Goal: Information Seeking & Learning: Compare options

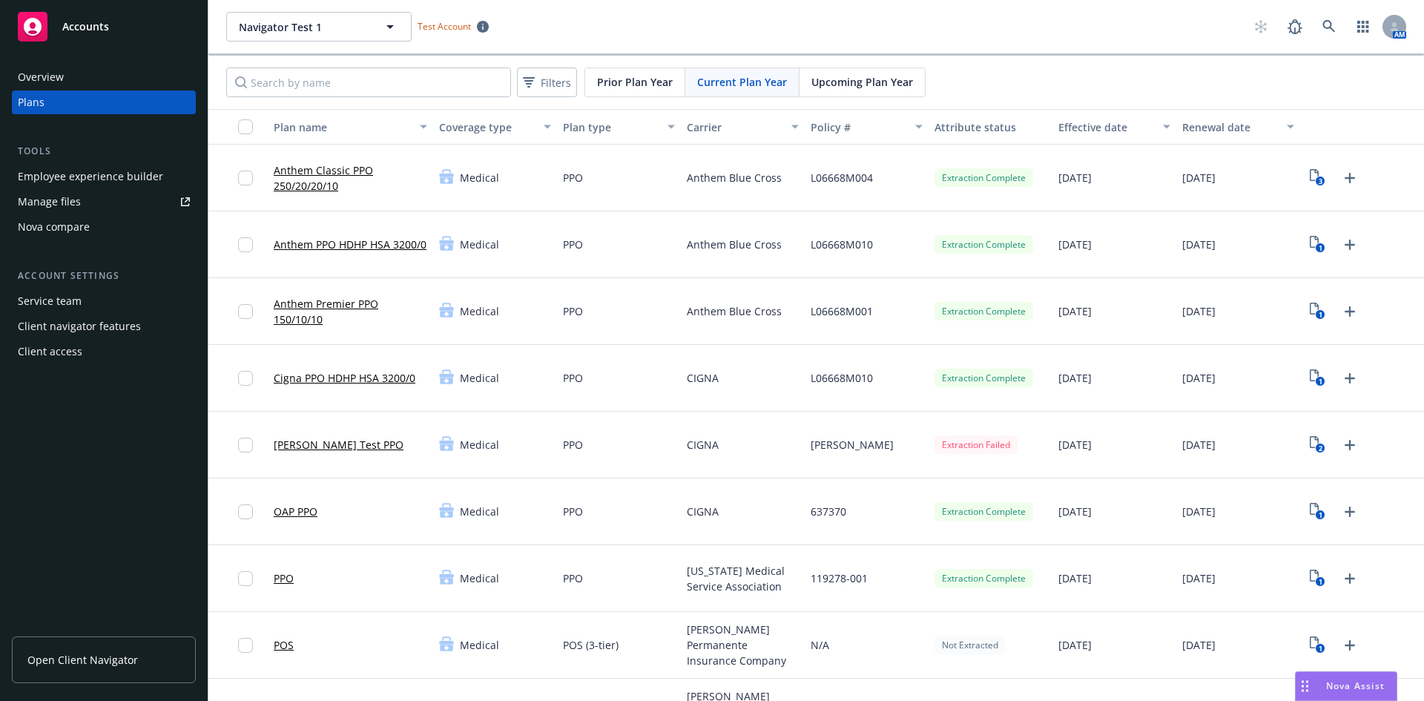
click at [373, 381] on link "Cigna PPO HDHP HSA 3200/0" at bounding box center [345, 378] width 142 height 16
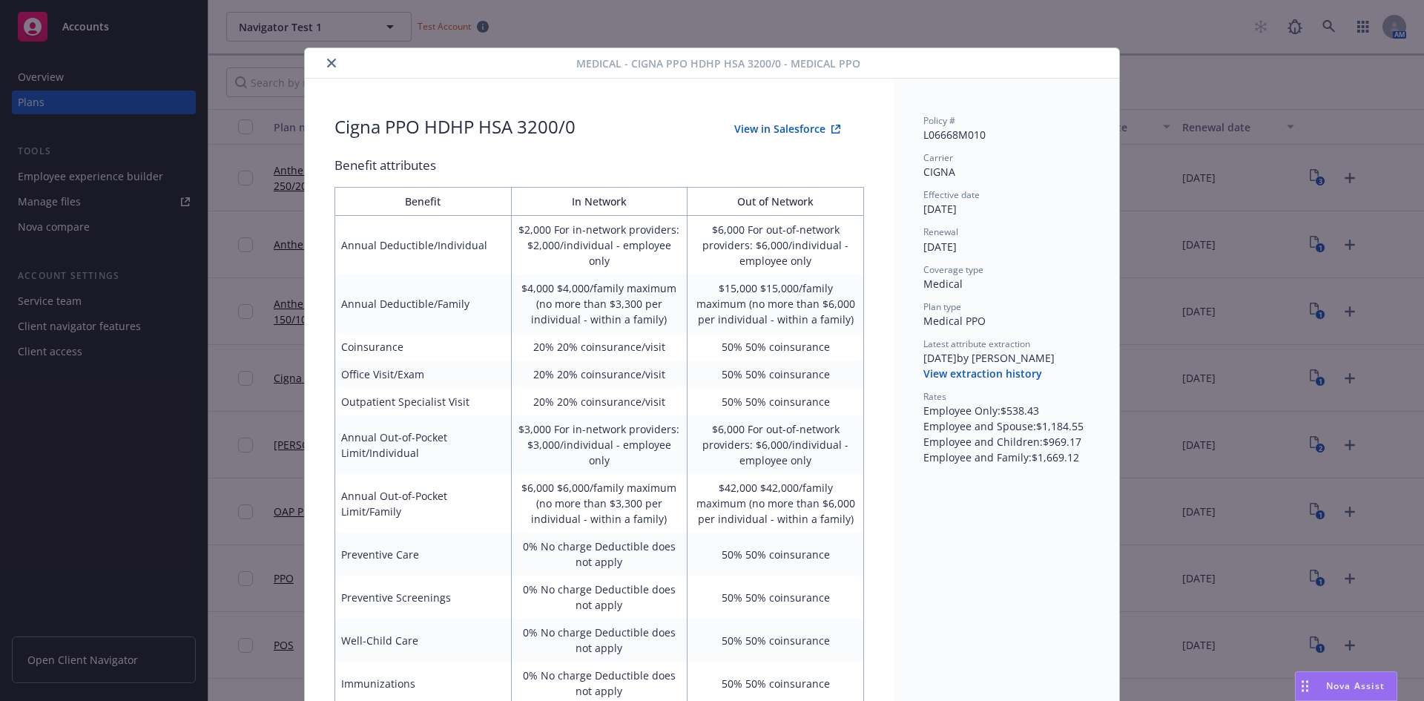
click at [1180, 401] on div "Medical - Cigna PPO HDHP HSA 3200/0 - Medical PPO Cigna PPO HDHP HSA 3200/0 Vie…" at bounding box center [712, 350] width 1424 height 701
click at [327, 63] on icon "close" at bounding box center [331, 63] width 9 height 9
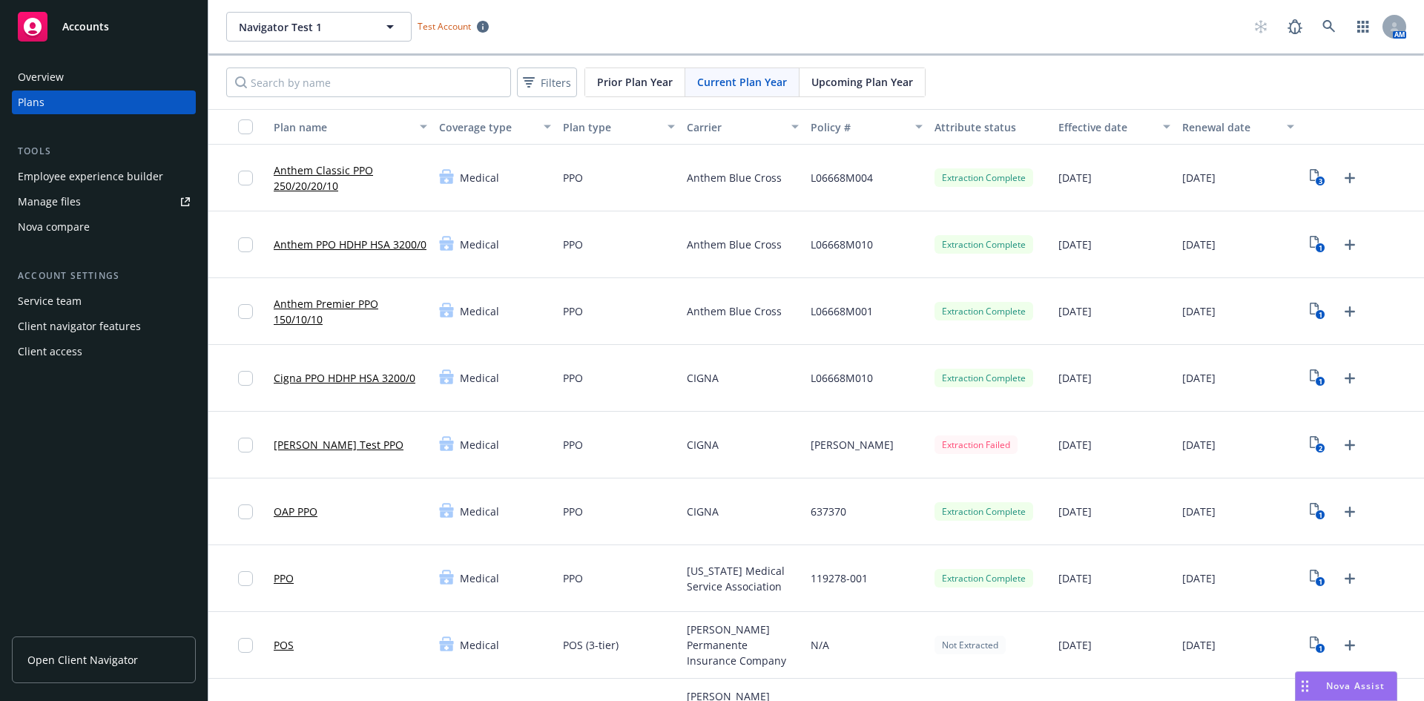
click at [355, 240] on link "Anthem PPO HDHP HSA 3200/0" at bounding box center [350, 245] width 153 height 16
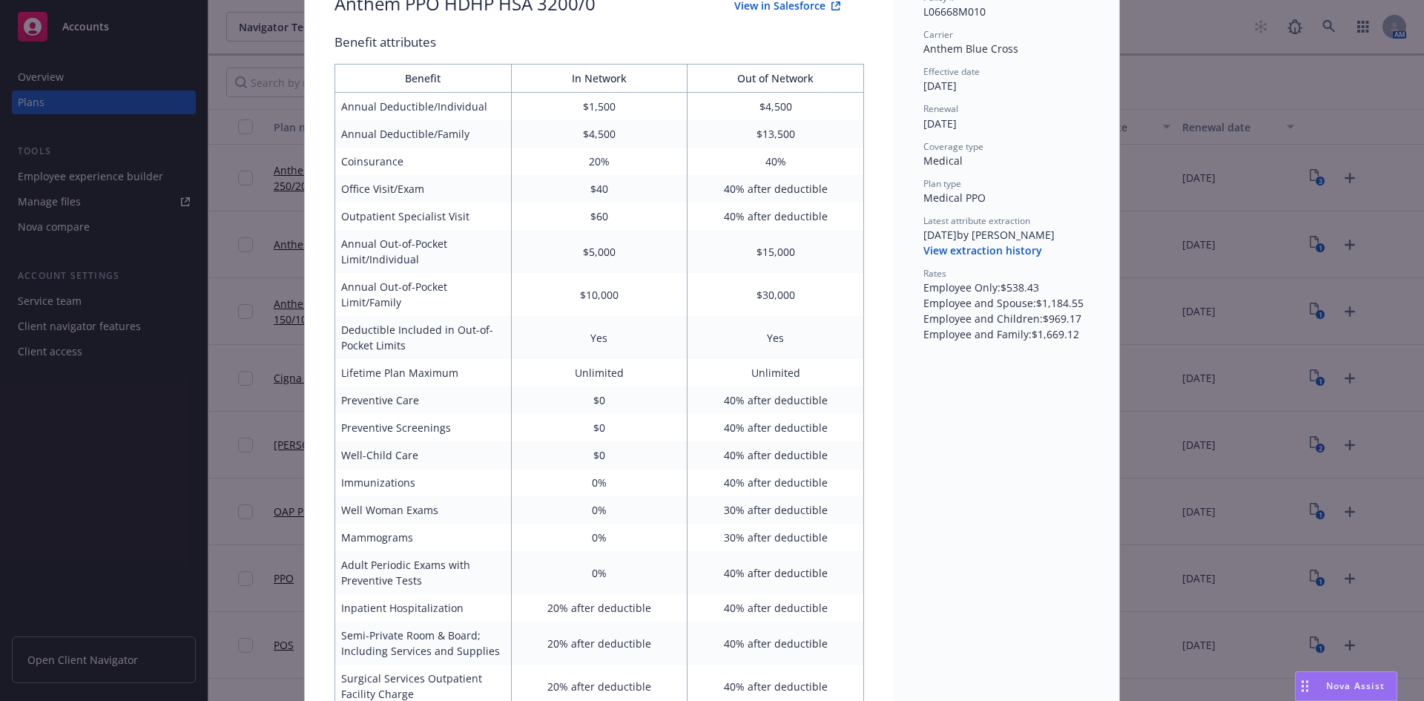
scroll to position [193, 0]
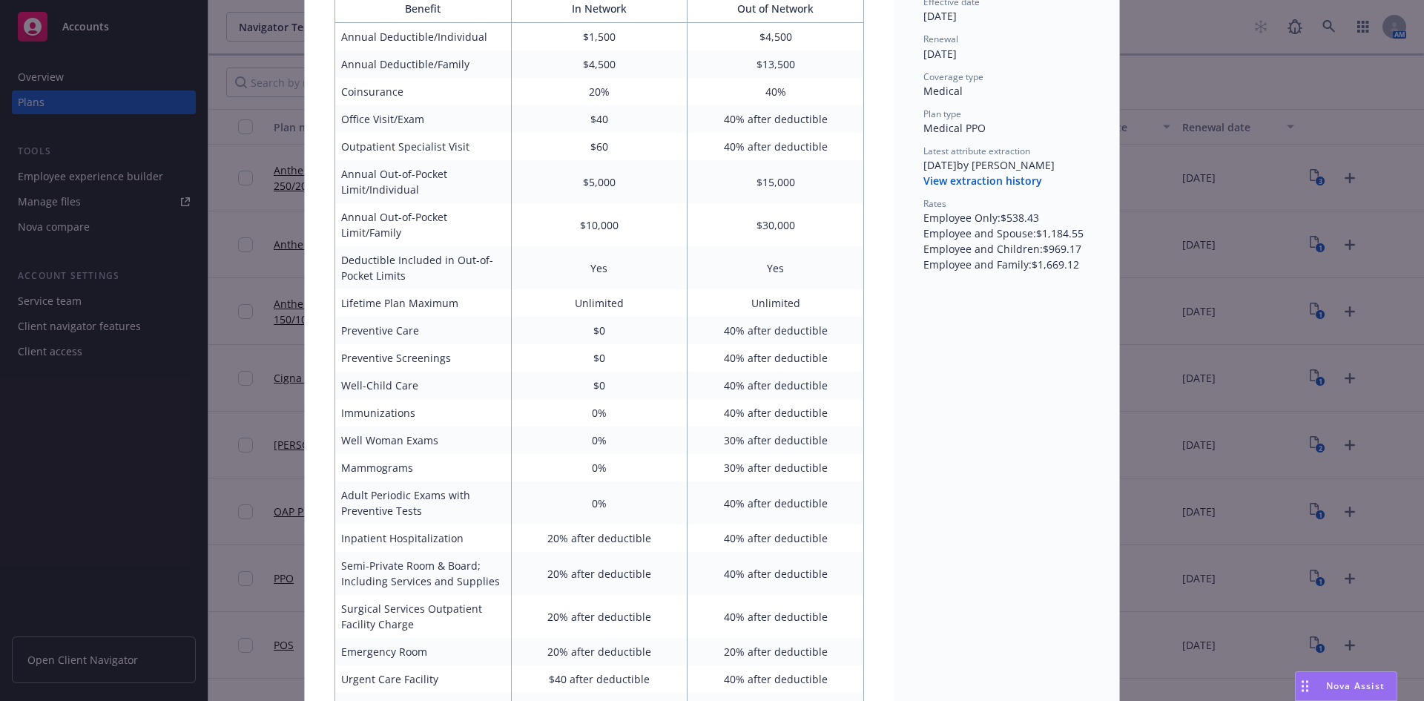
click at [997, 181] on button "View extraction history" at bounding box center [982, 181] width 119 height 15
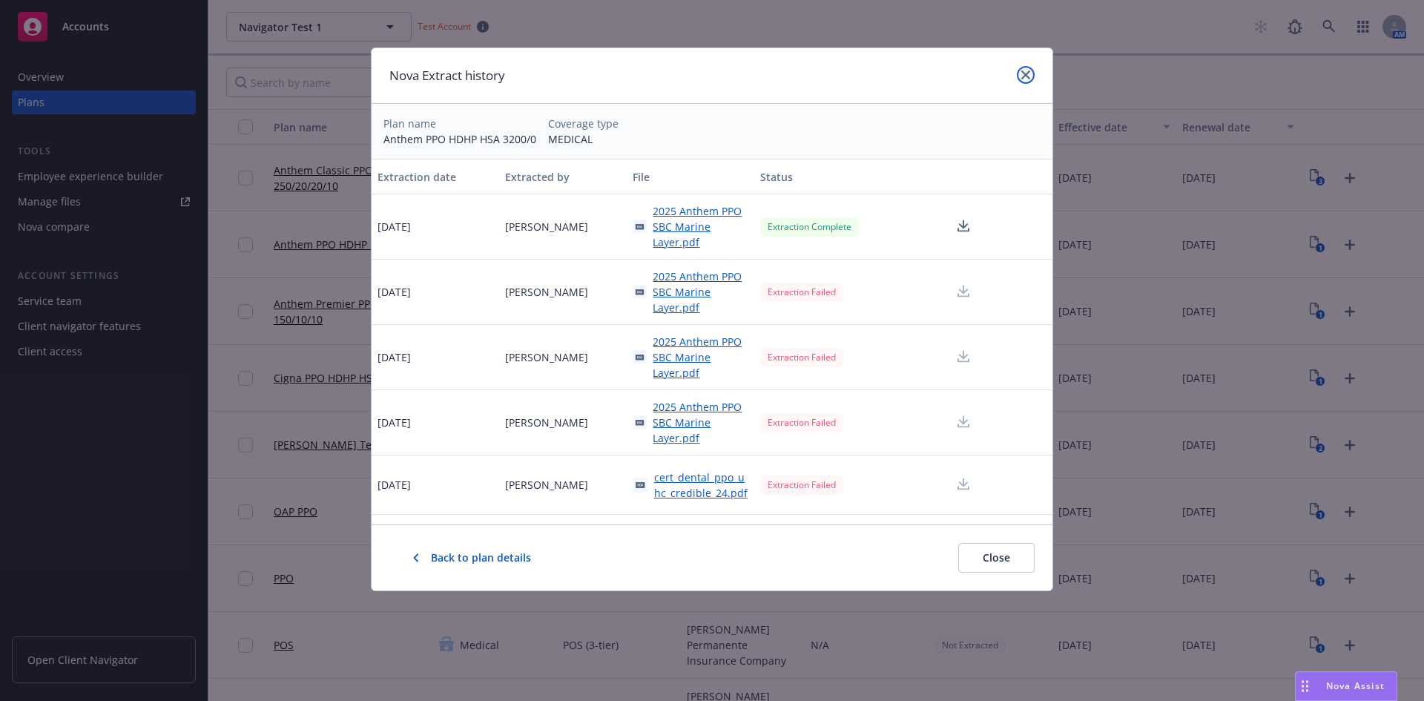
click at [1027, 70] on icon "close" at bounding box center [1025, 74] width 9 height 9
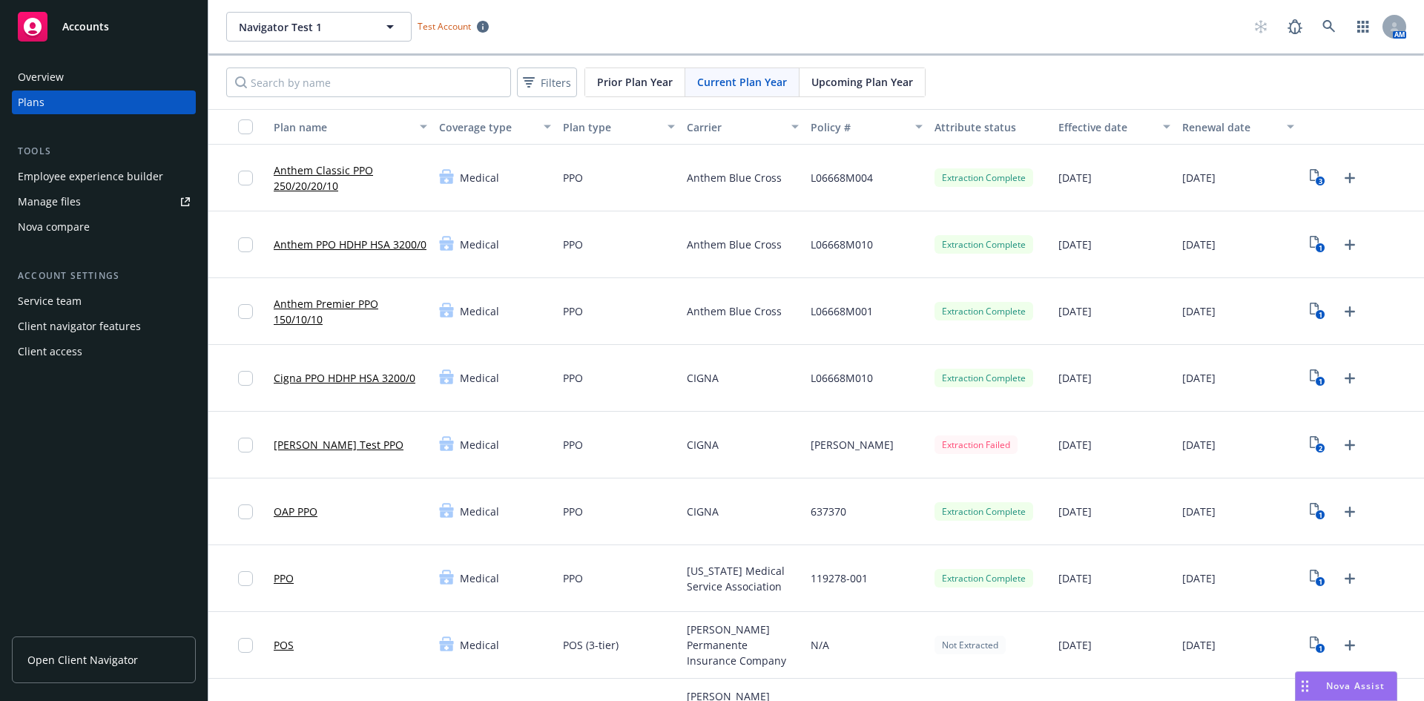
click at [289, 581] on link "PPO" at bounding box center [284, 578] width 20 height 16
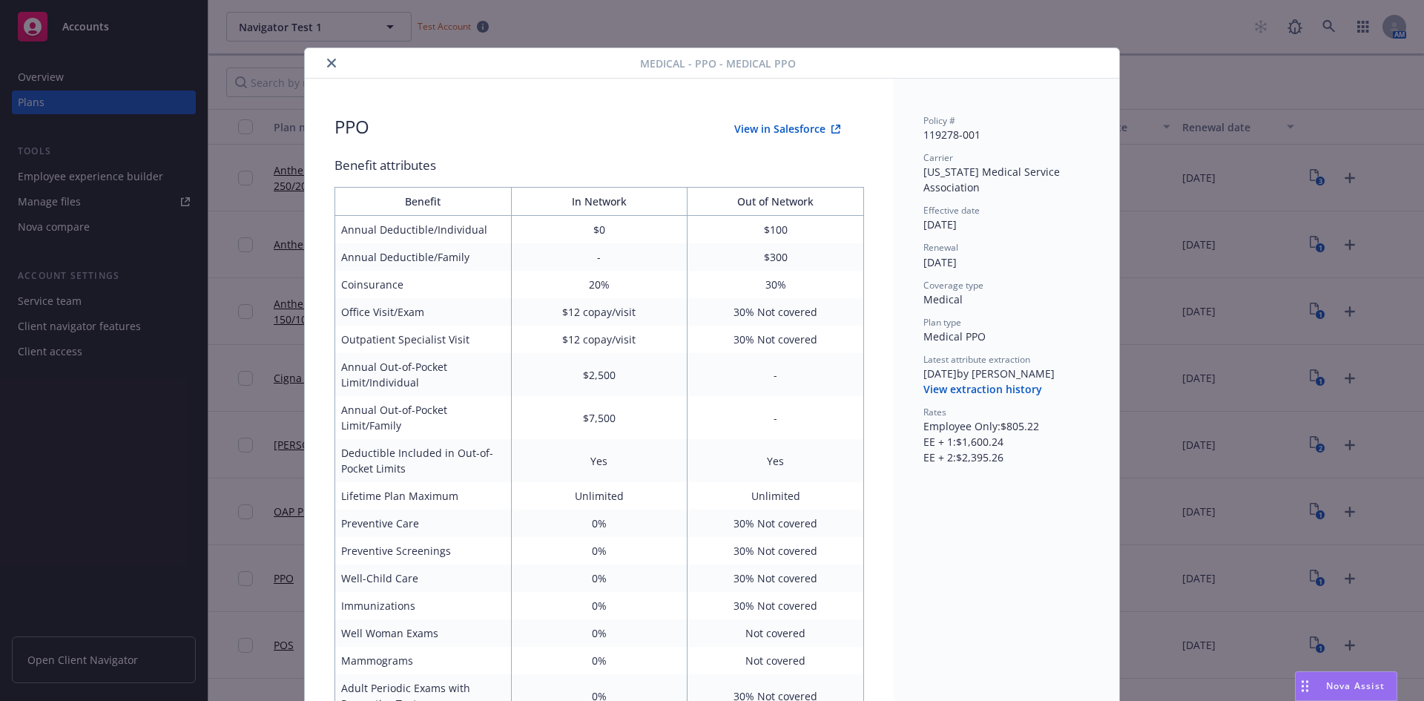
click at [327, 62] on icon "close" at bounding box center [331, 63] width 9 height 9
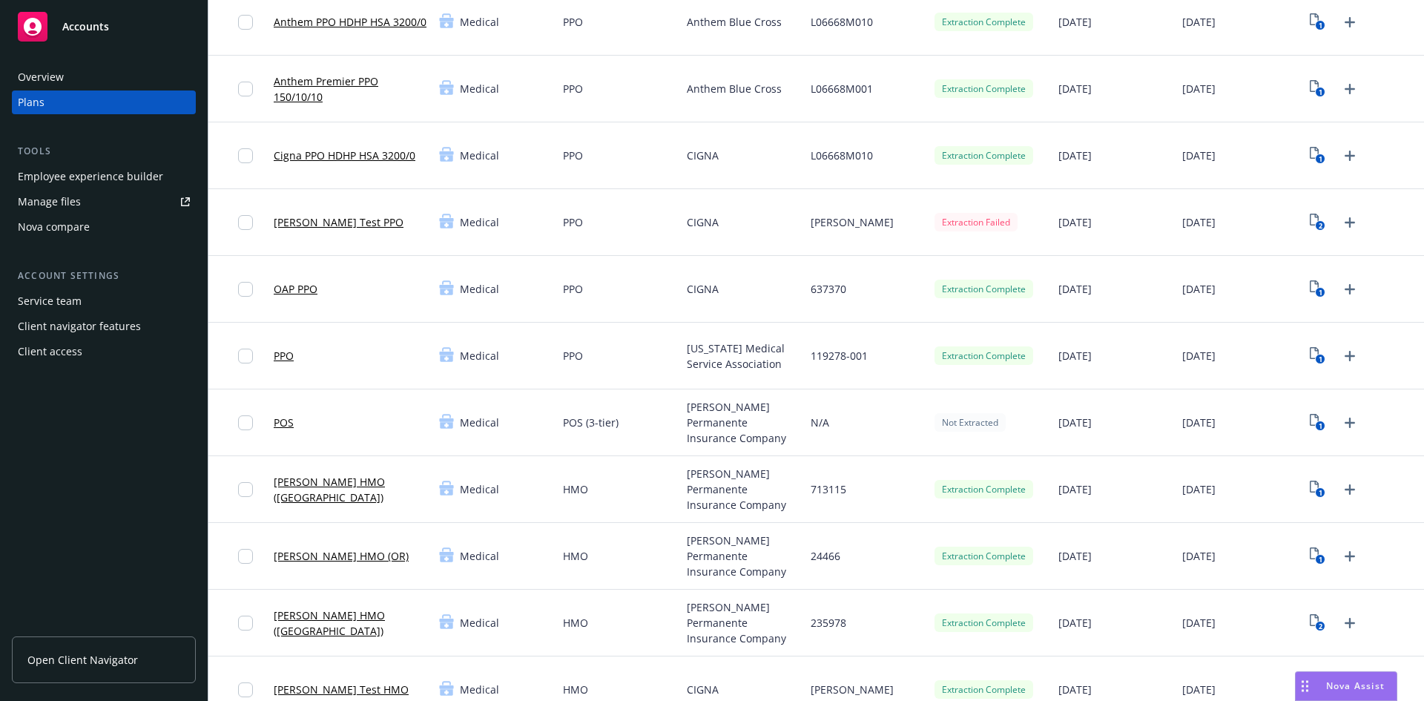
scroll to position [74, 0]
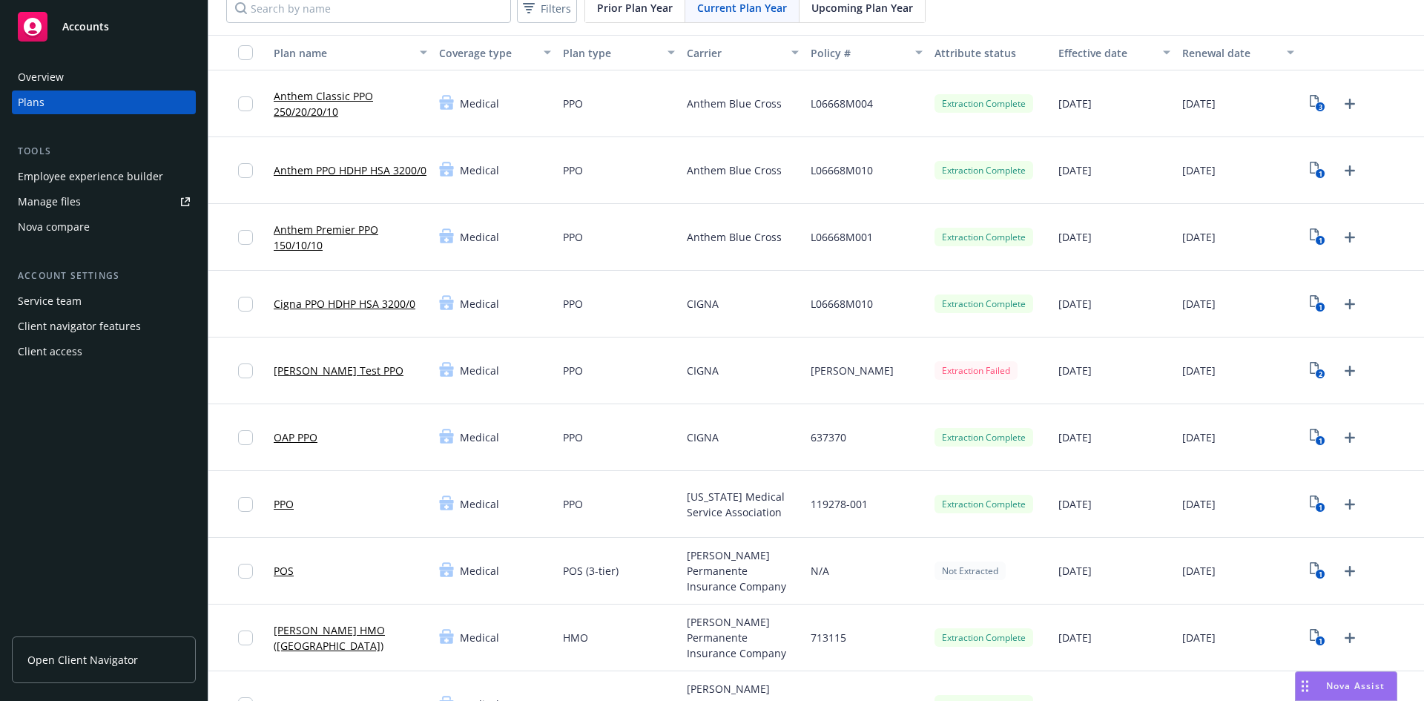
click at [329, 162] on link "Anthem PPO HDHP HSA 3200/0" at bounding box center [350, 170] width 153 height 16
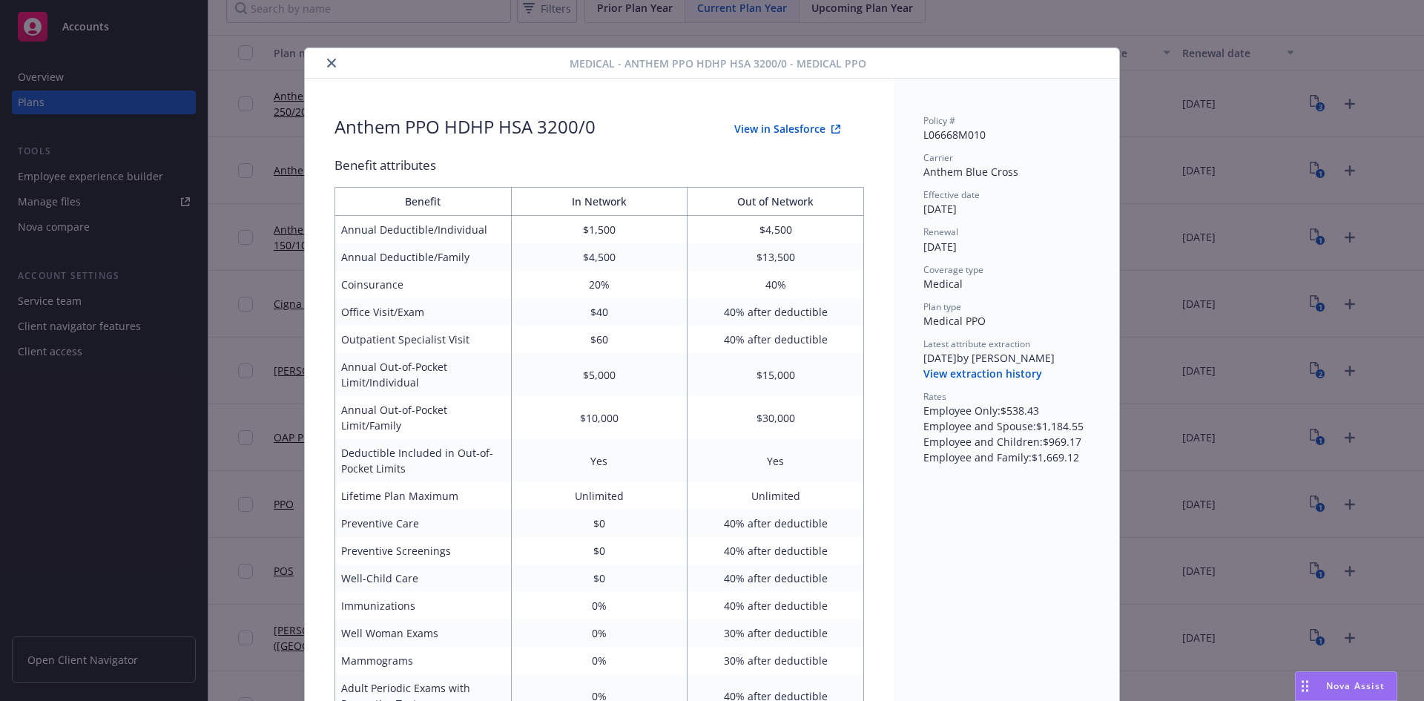
scroll to position [45, 0]
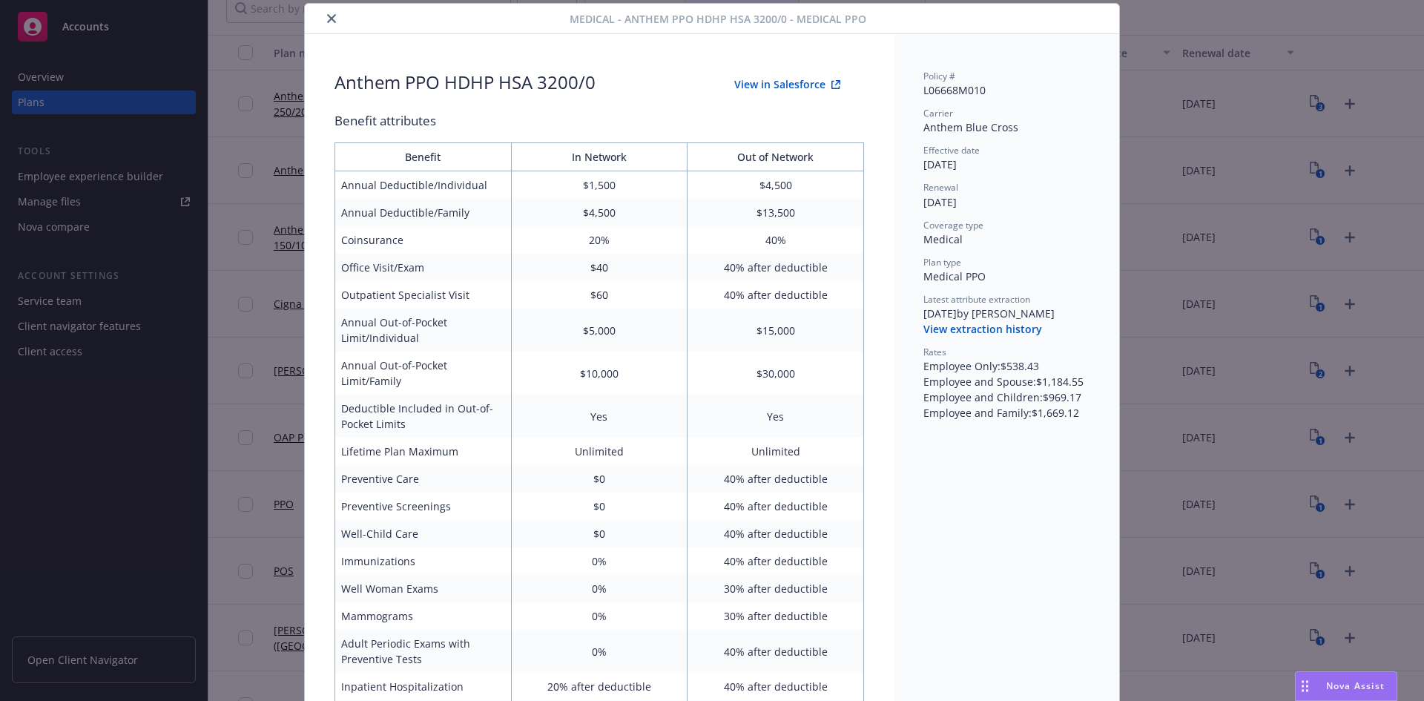
click at [753, 84] on button "View in Salesforce" at bounding box center [788, 85] width 154 height 30
drag, startPoint x: 325, startPoint y: 23, endPoint x: 438, endPoint y: 533, distance: 522.1
click at [325, 22] on button "close" at bounding box center [332, 19] width 18 height 18
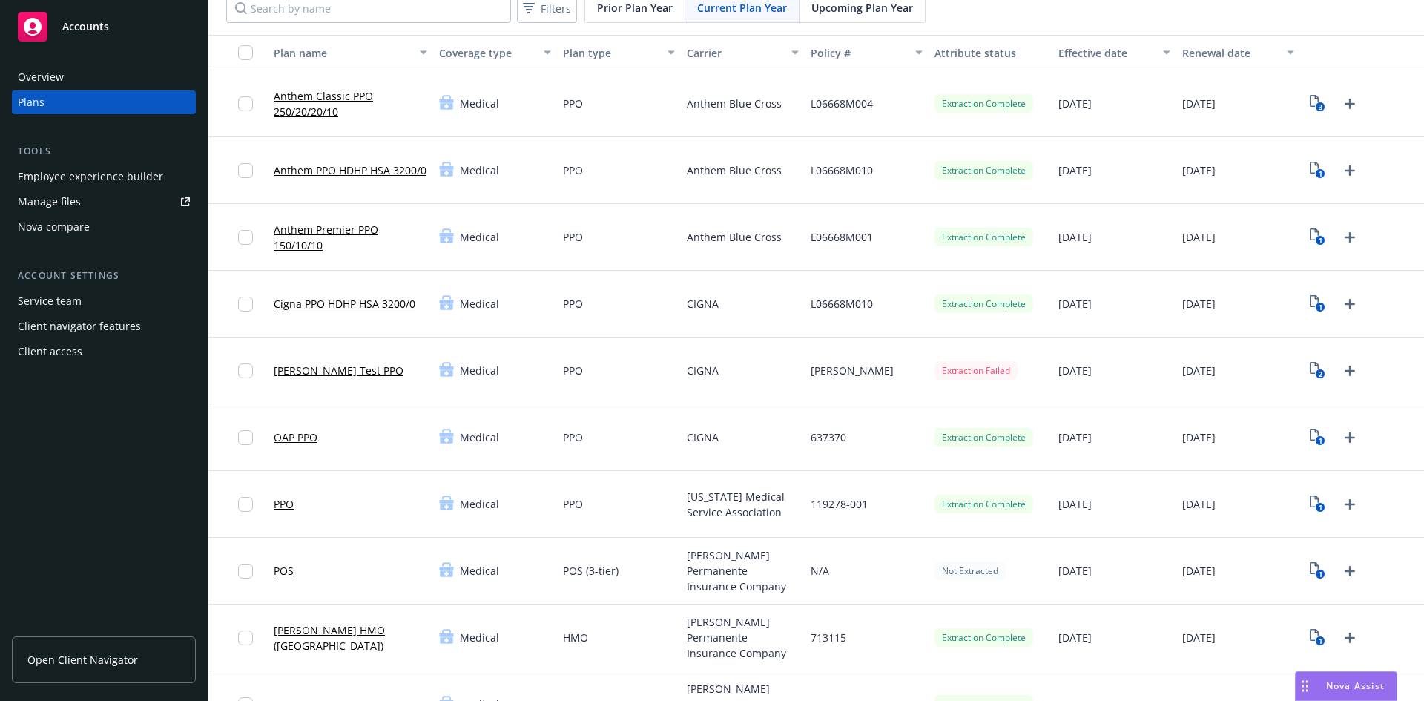
click at [293, 437] on link "OAP PPO" at bounding box center [296, 437] width 44 height 16
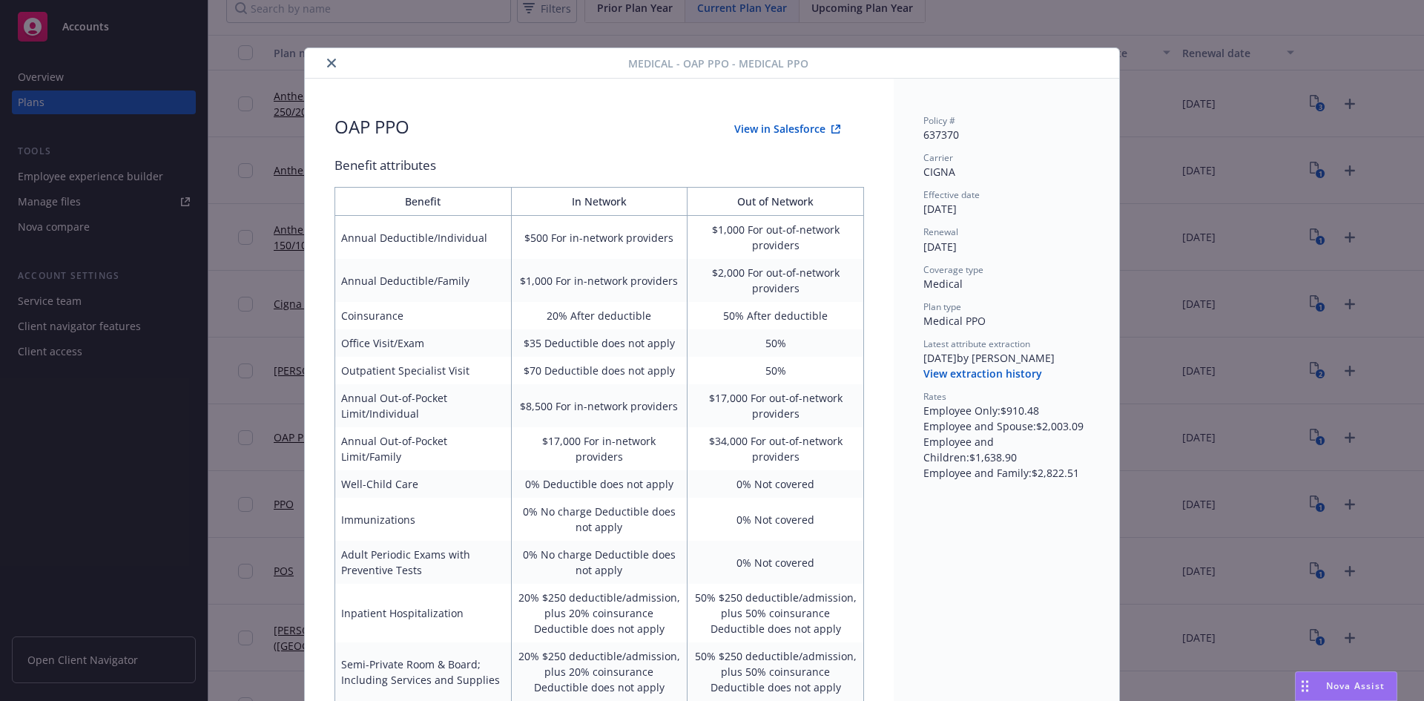
click at [323, 57] on button "close" at bounding box center [332, 63] width 18 height 18
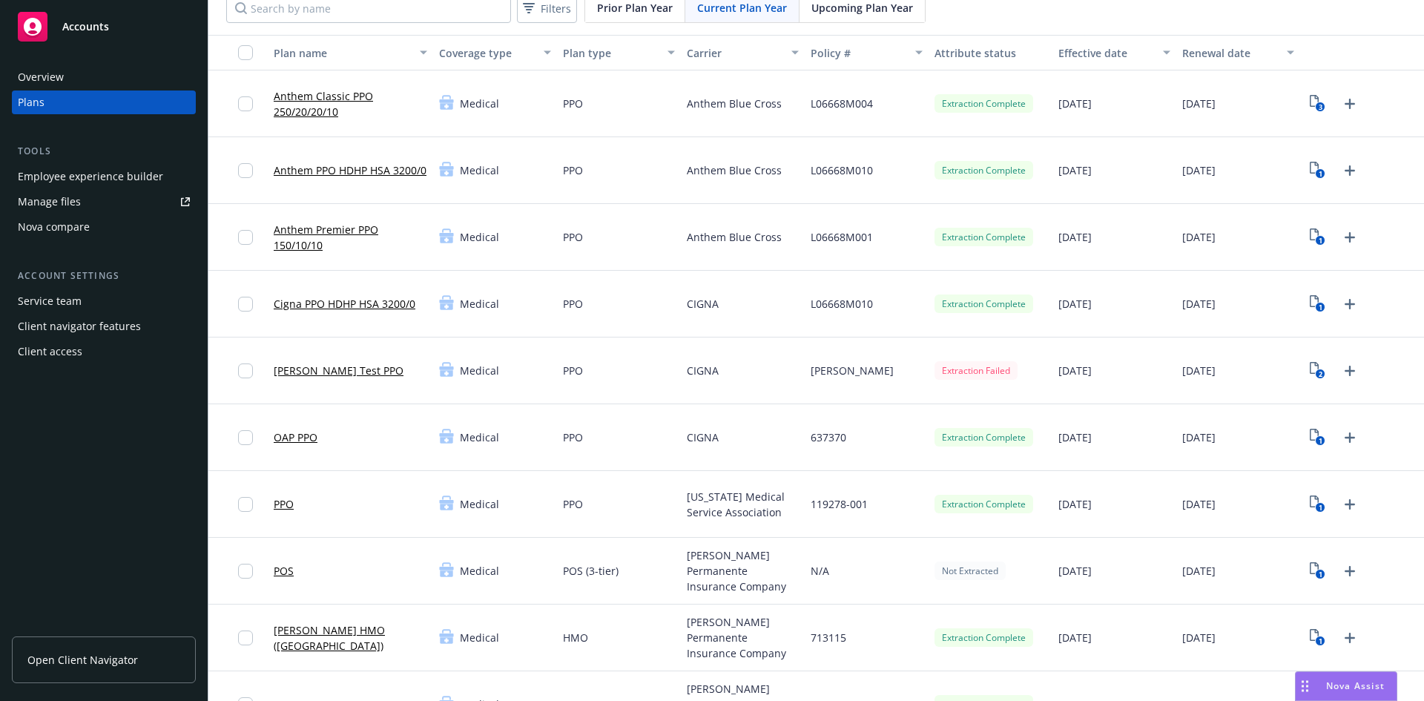
click at [320, 163] on link "Anthem PPO HDHP HSA 3200/0" at bounding box center [350, 170] width 153 height 16
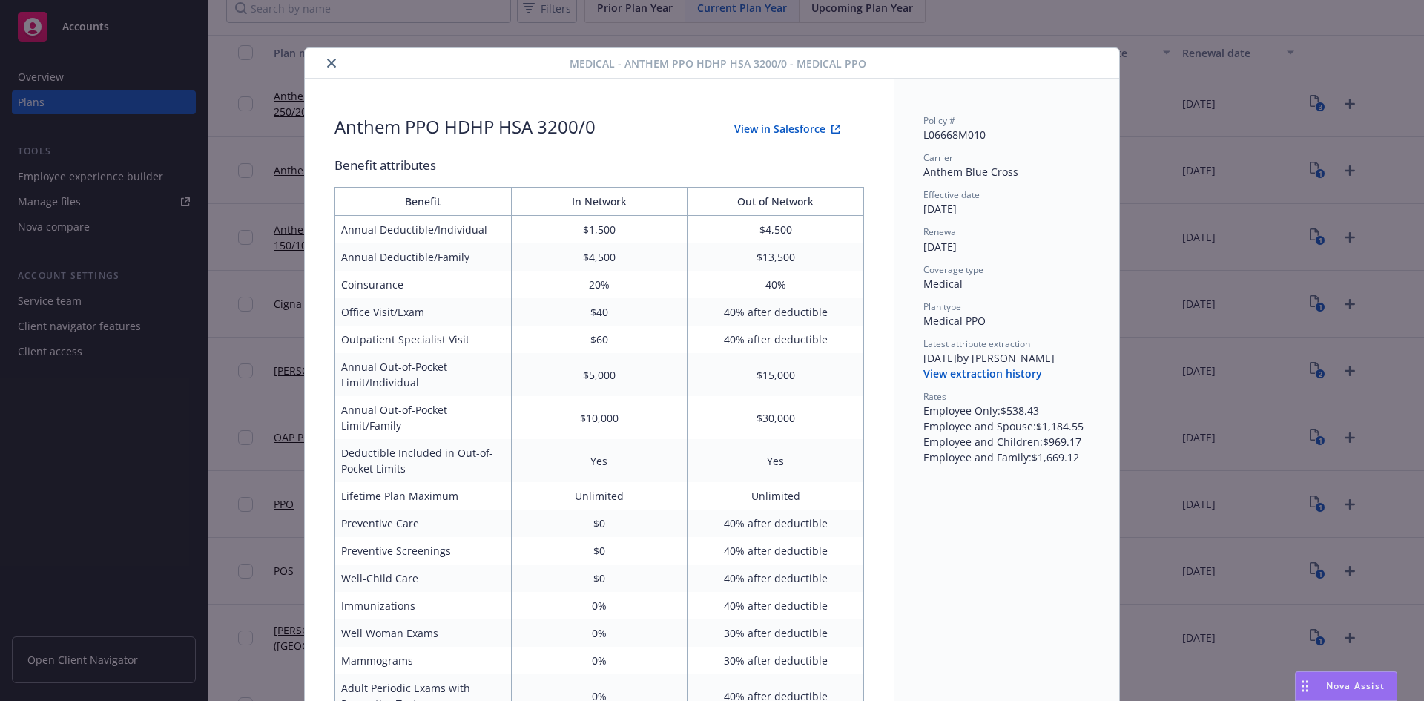
scroll to position [45, 0]
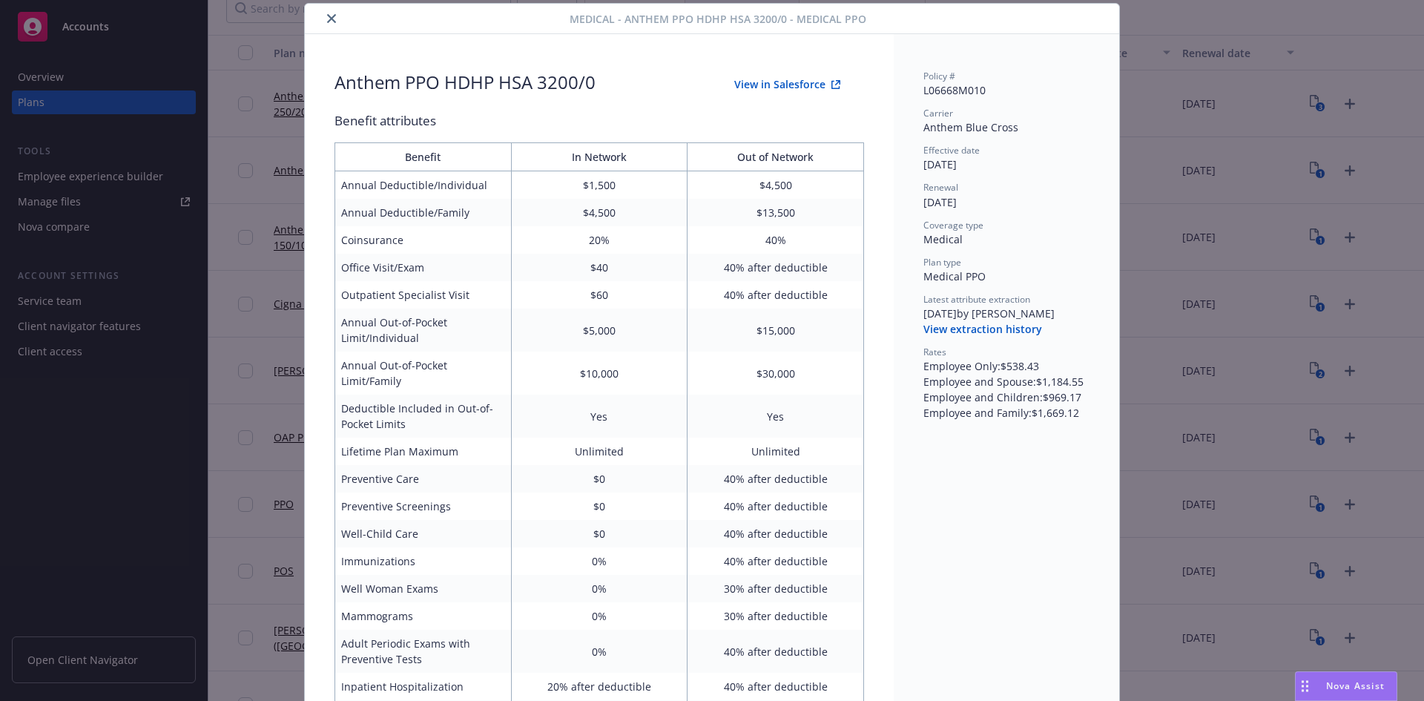
click at [789, 88] on button "View in Salesforce" at bounding box center [788, 85] width 154 height 30
click at [327, 16] on icon "close" at bounding box center [331, 18] width 9 height 9
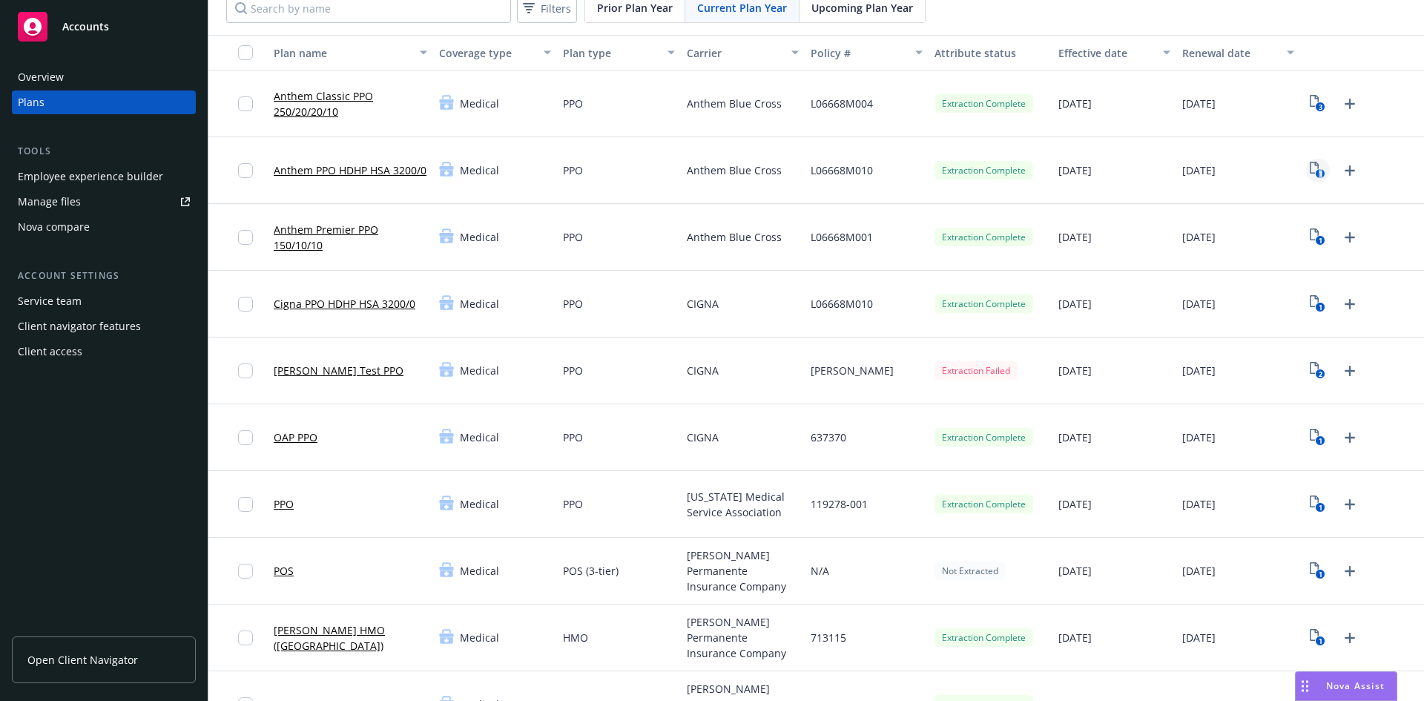
click at [1310, 170] on icon "1" at bounding box center [1318, 170] width 16 height 17
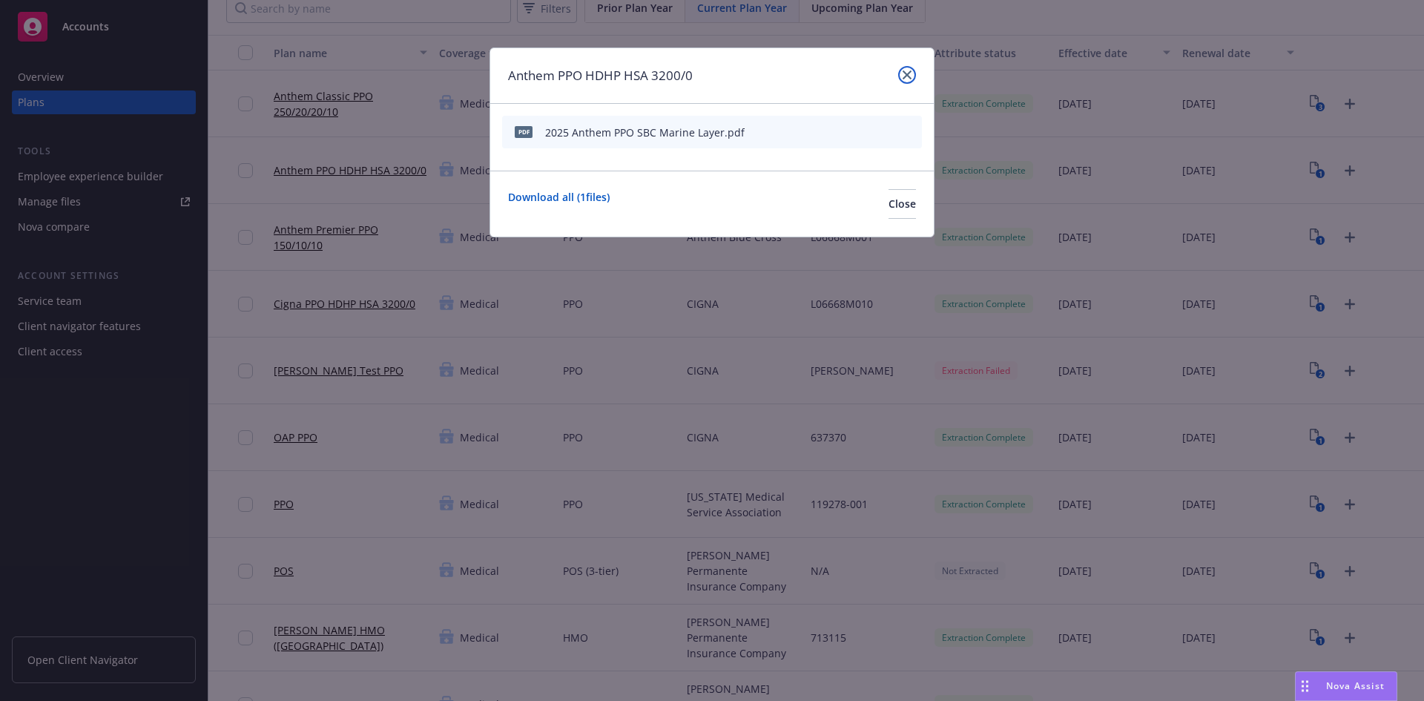
drag, startPoint x: 904, startPoint y: 73, endPoint x: 412, endPoint y: 266, distance: 528.0
click at [905, 73] on icon "close" at bounding box center [907, 74] width 9 height 9
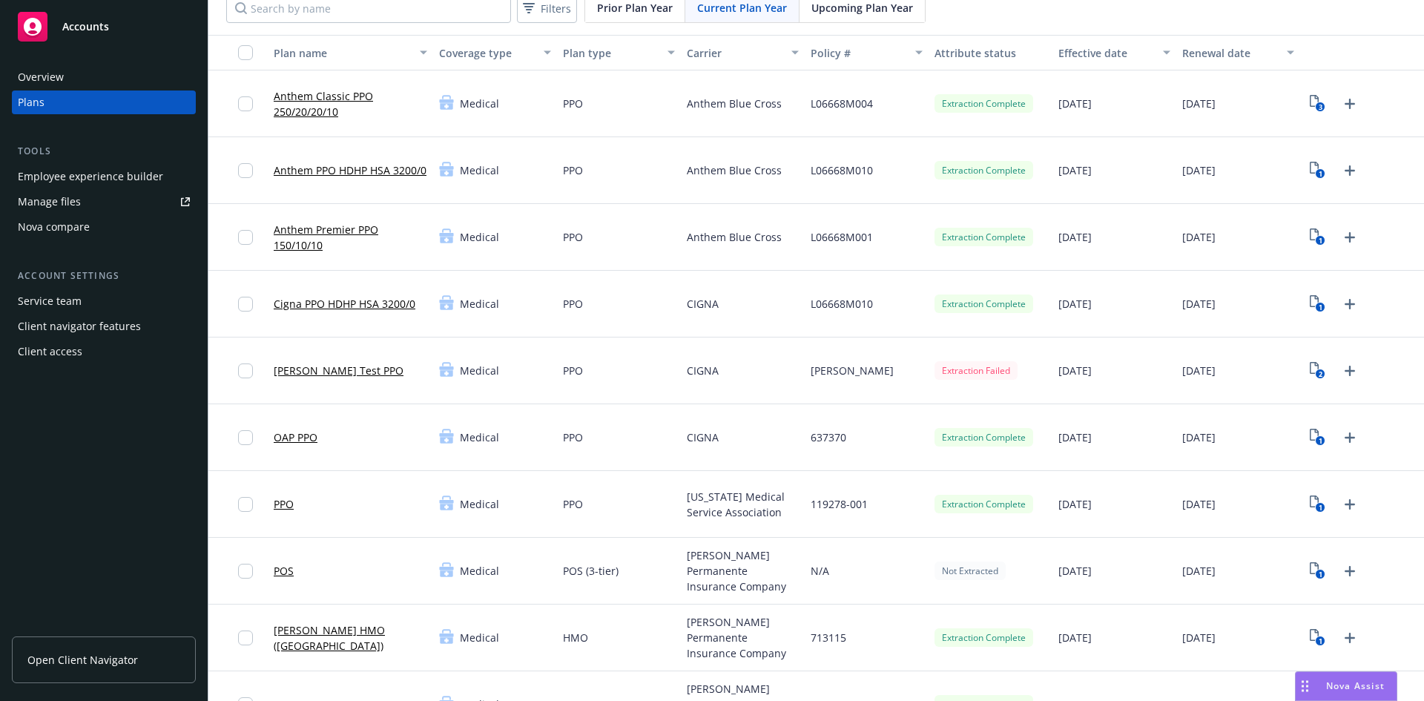
click at [391, 304] on link "Cigna PPO HDHP HSA 3200/0" at bounding box center [345, 304] width 142 height 16
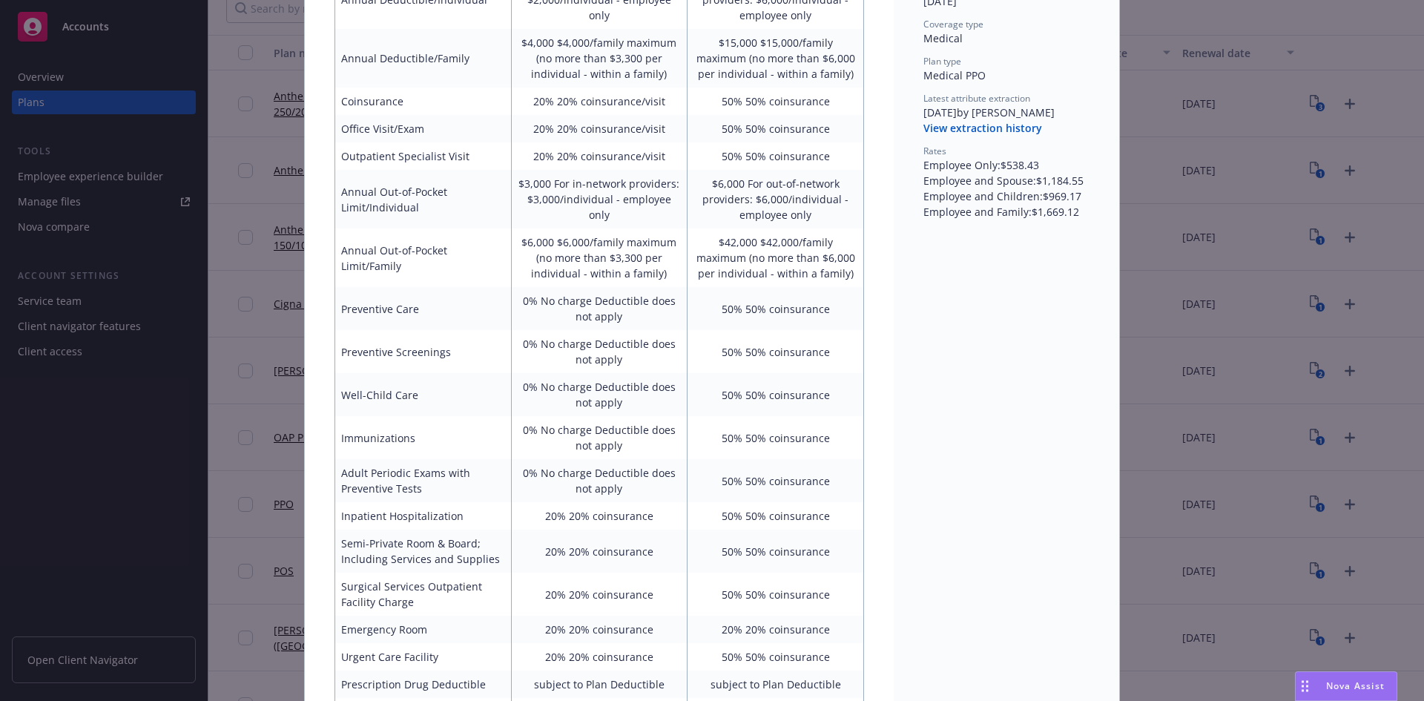
scroll to position [148, 0]
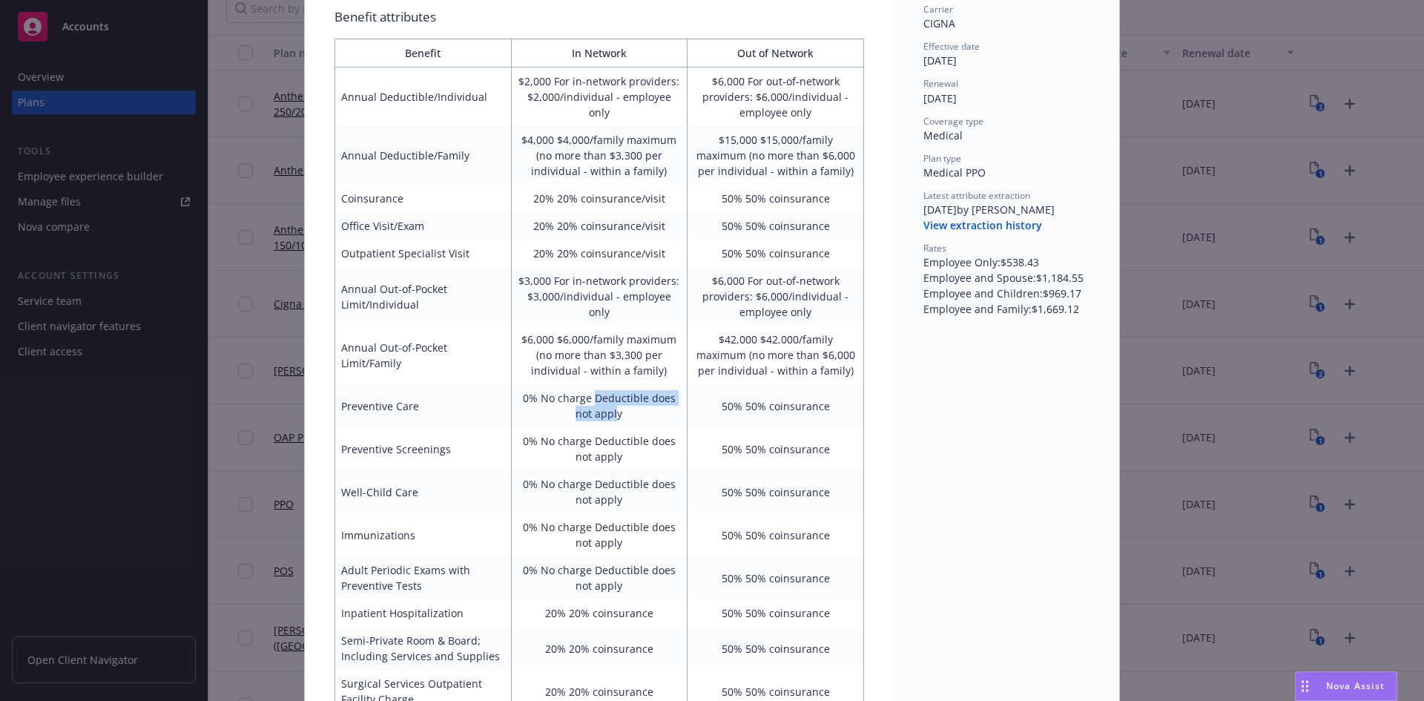
drag, startPoint x: 590, startPoint y: 398, endPoint x: 611, endPoint y: 417, distance: 28.9
click at [611, 417] on td "0% No charge Deductible does not apply" at bounding box center [599, 405] width 177 height 43
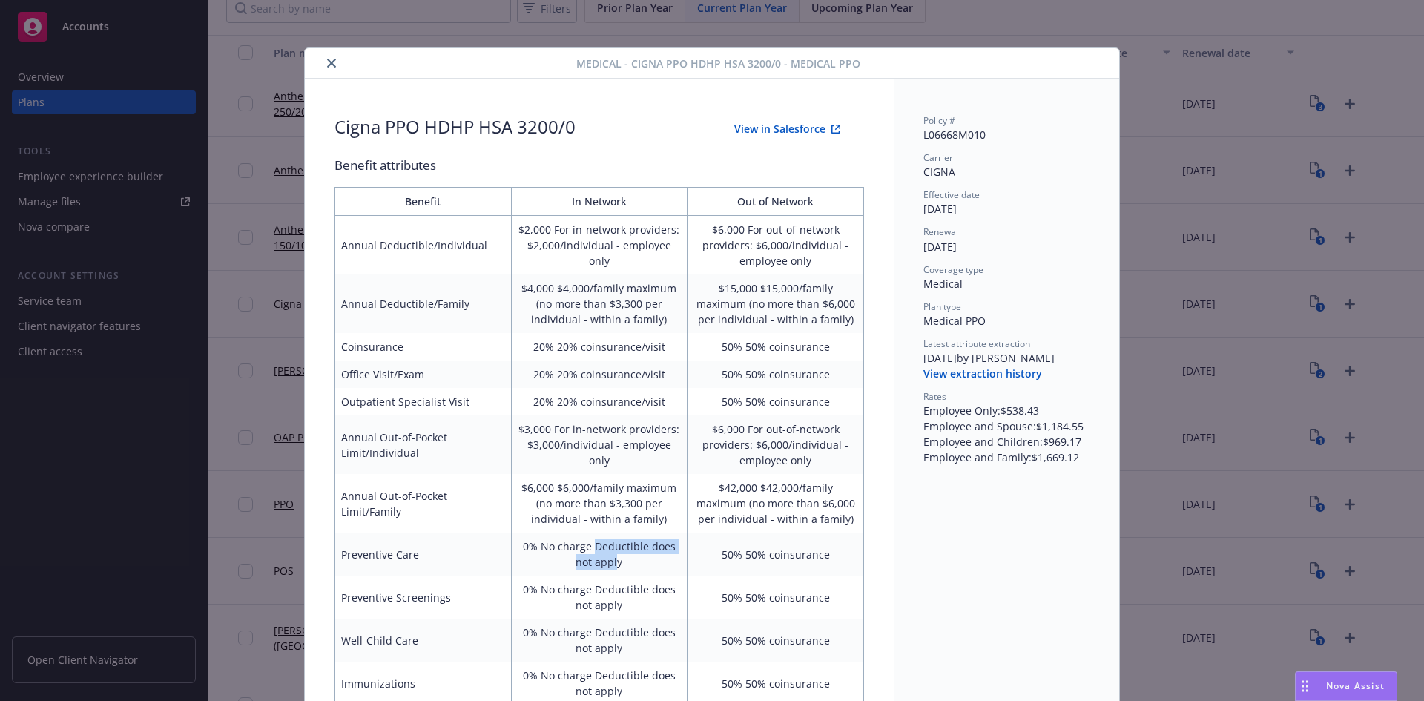
click at [332, 65] on button "close" at bounding box center [332, 63] width 18 height 18
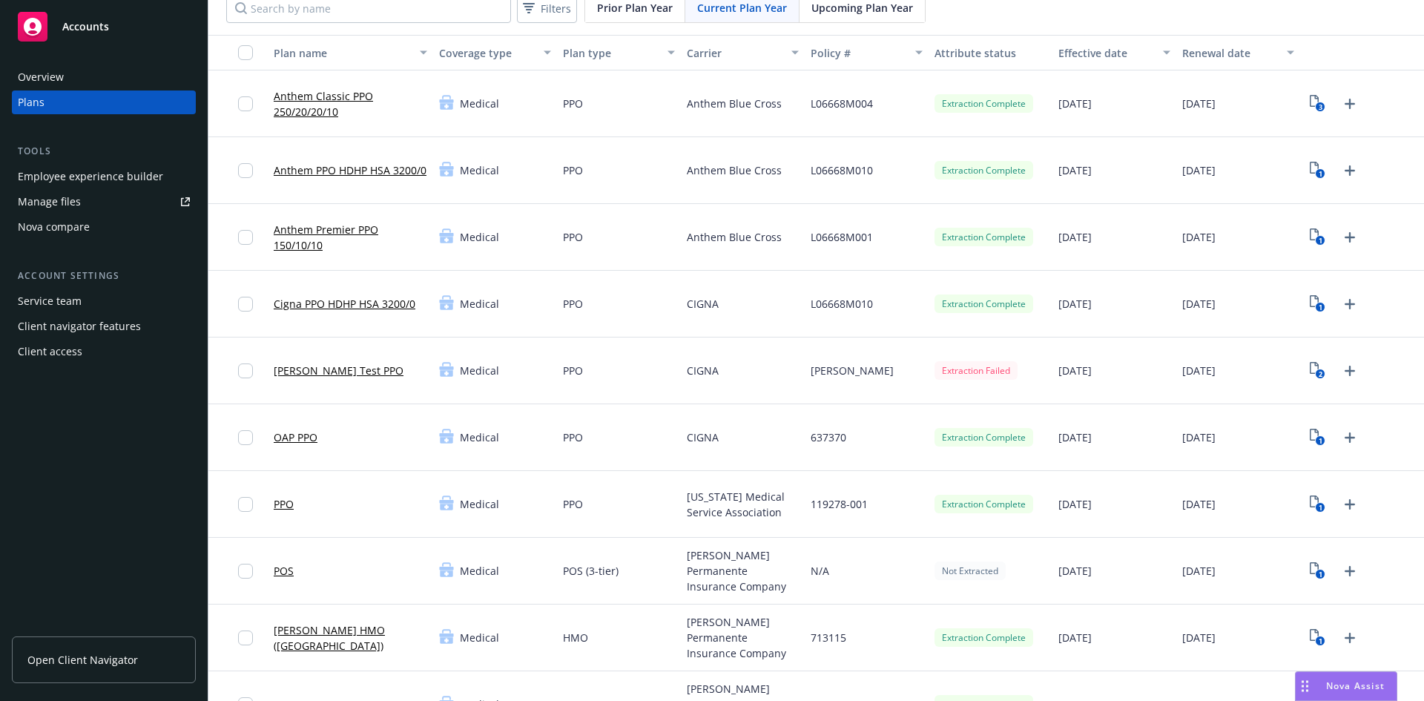
click at [297, 442] on link "OAP PPO" at bounding box center [296, 437] width 44 height 16
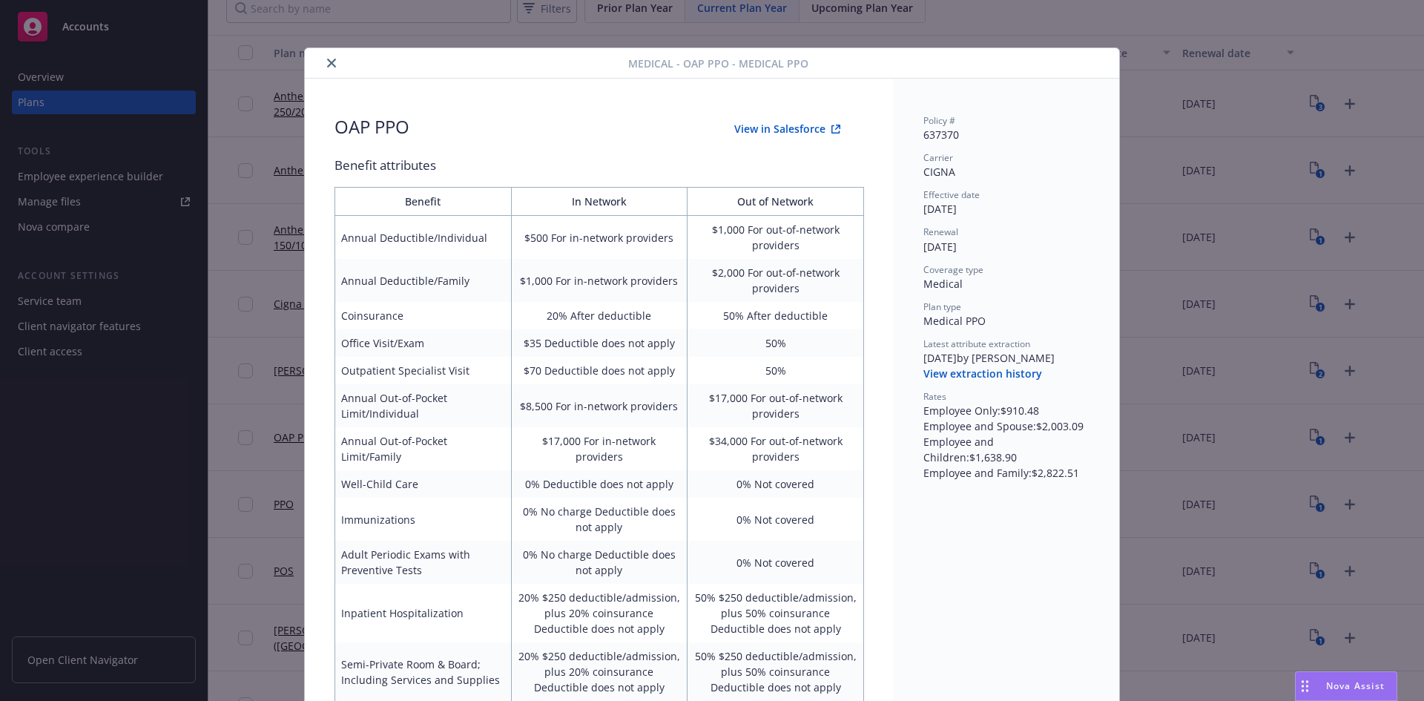
scroll to position [45, 0]
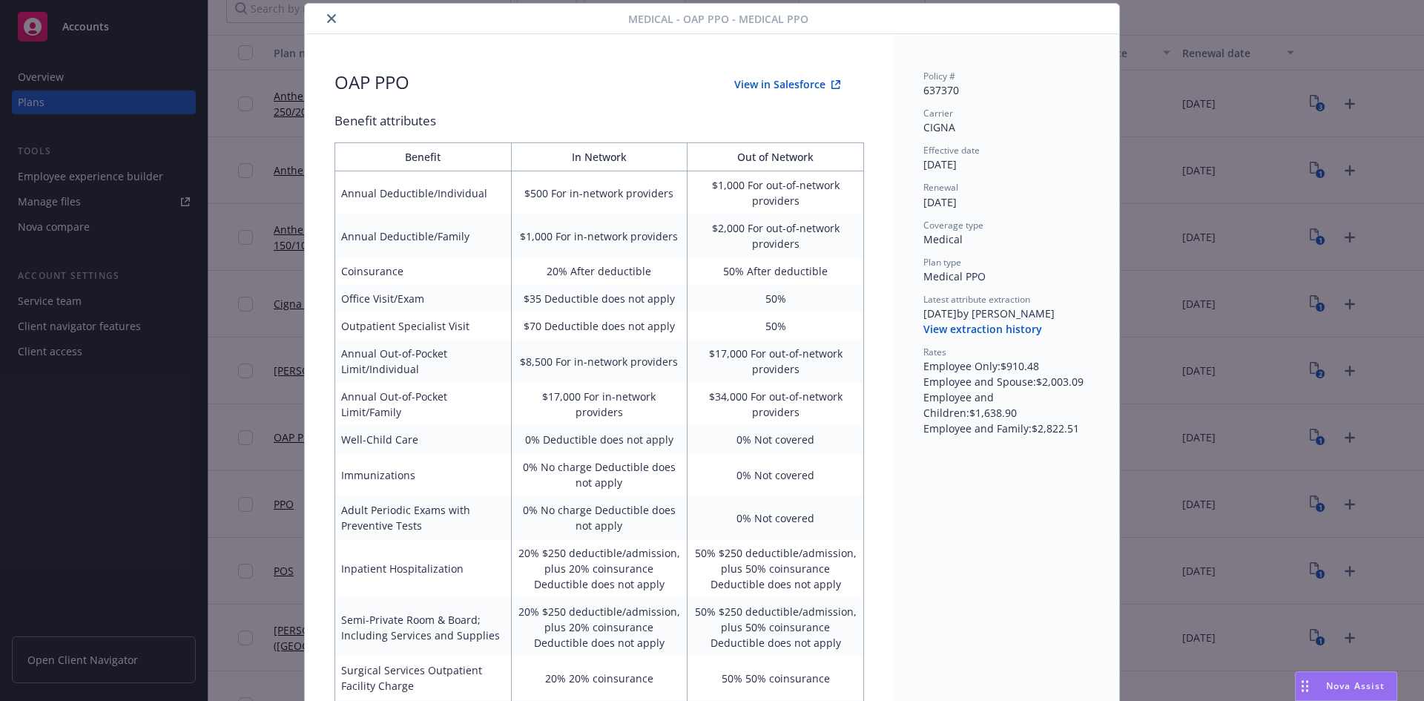
click at [329, 19] on icon "close" at bounding box center [331, 18] width 9 height 9
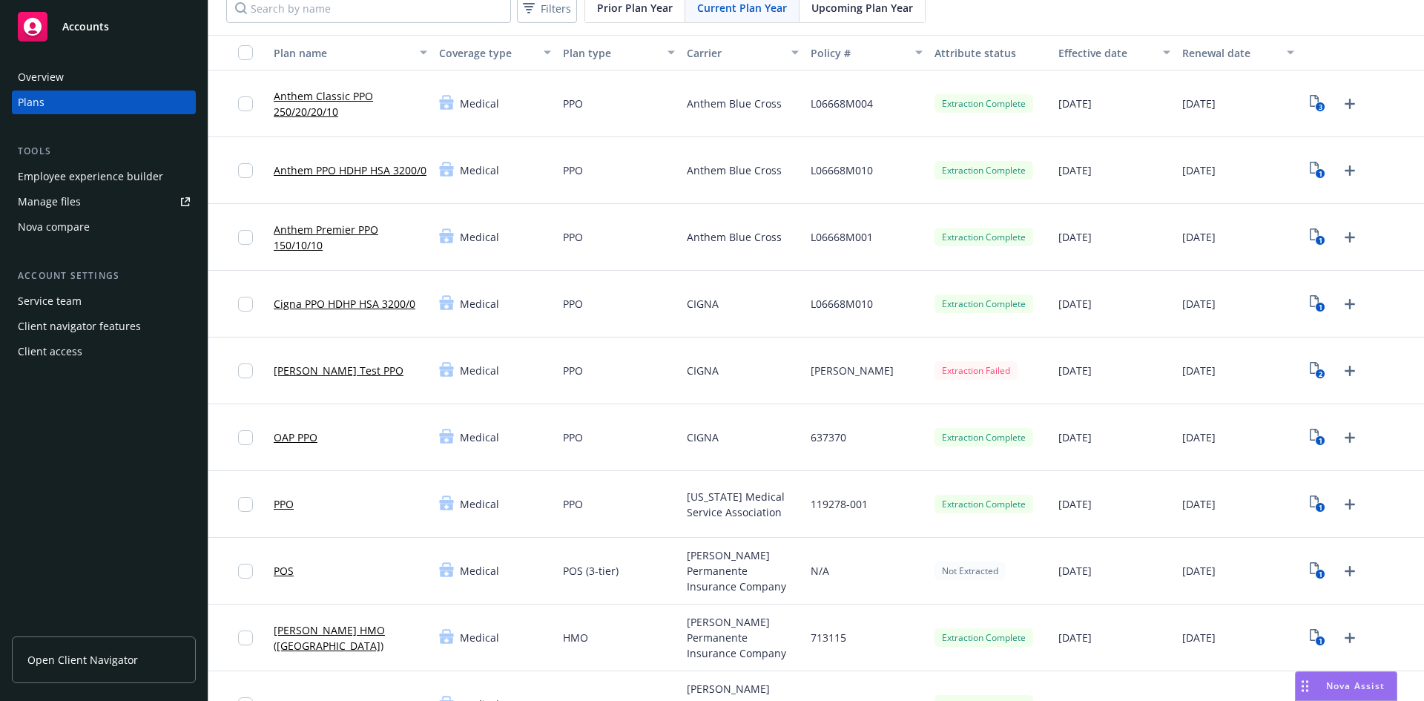
click at [290, 501] on link "PPO" at bounding box center [284, 504] width 20 height 16
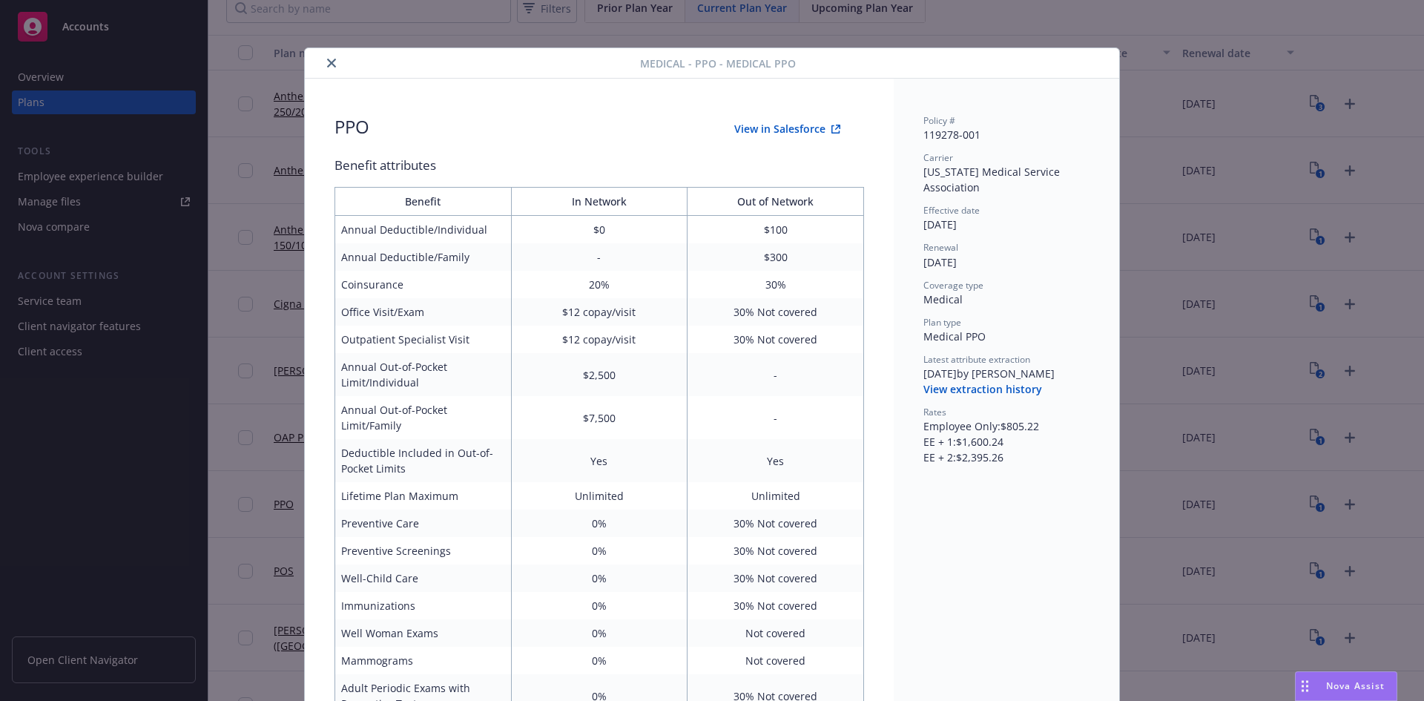
scroll to position [45, 0]
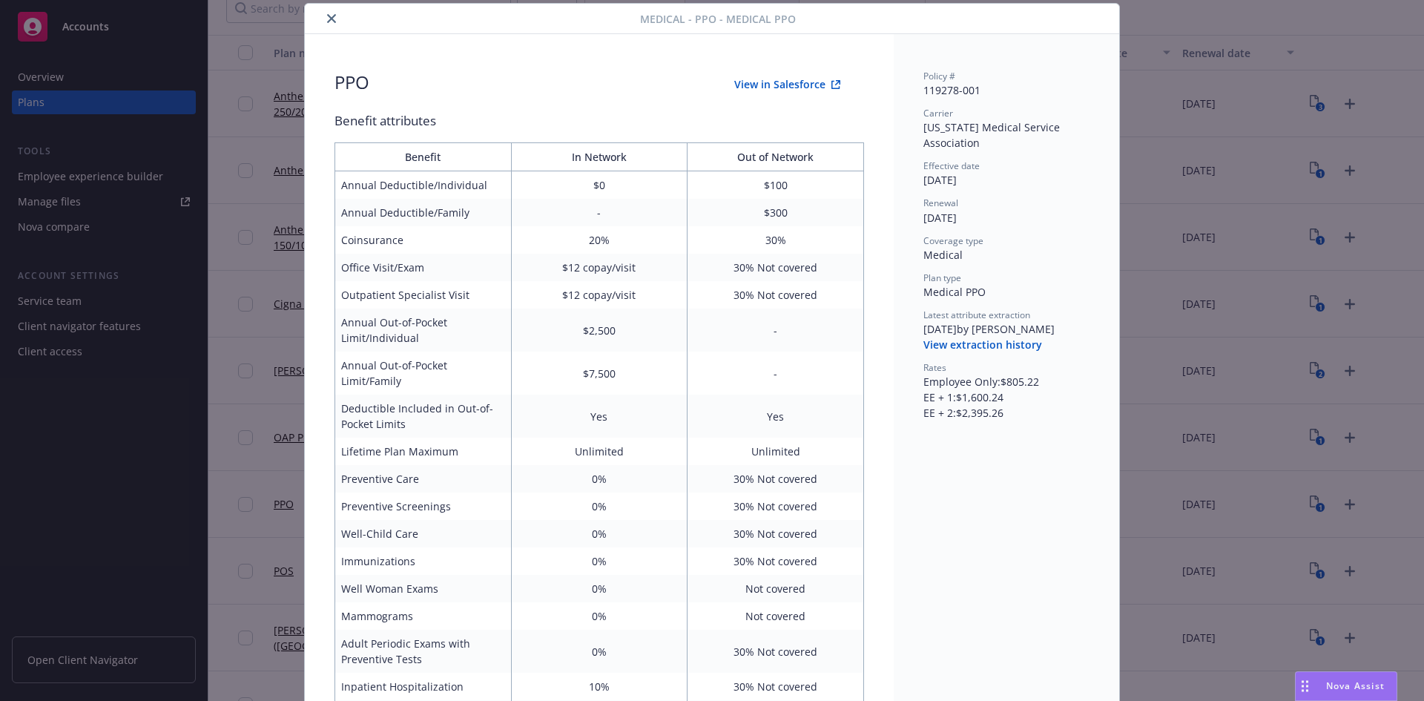
click at [327, 16] on icon "close" at bounding box center [331, 18] width 9 height 9
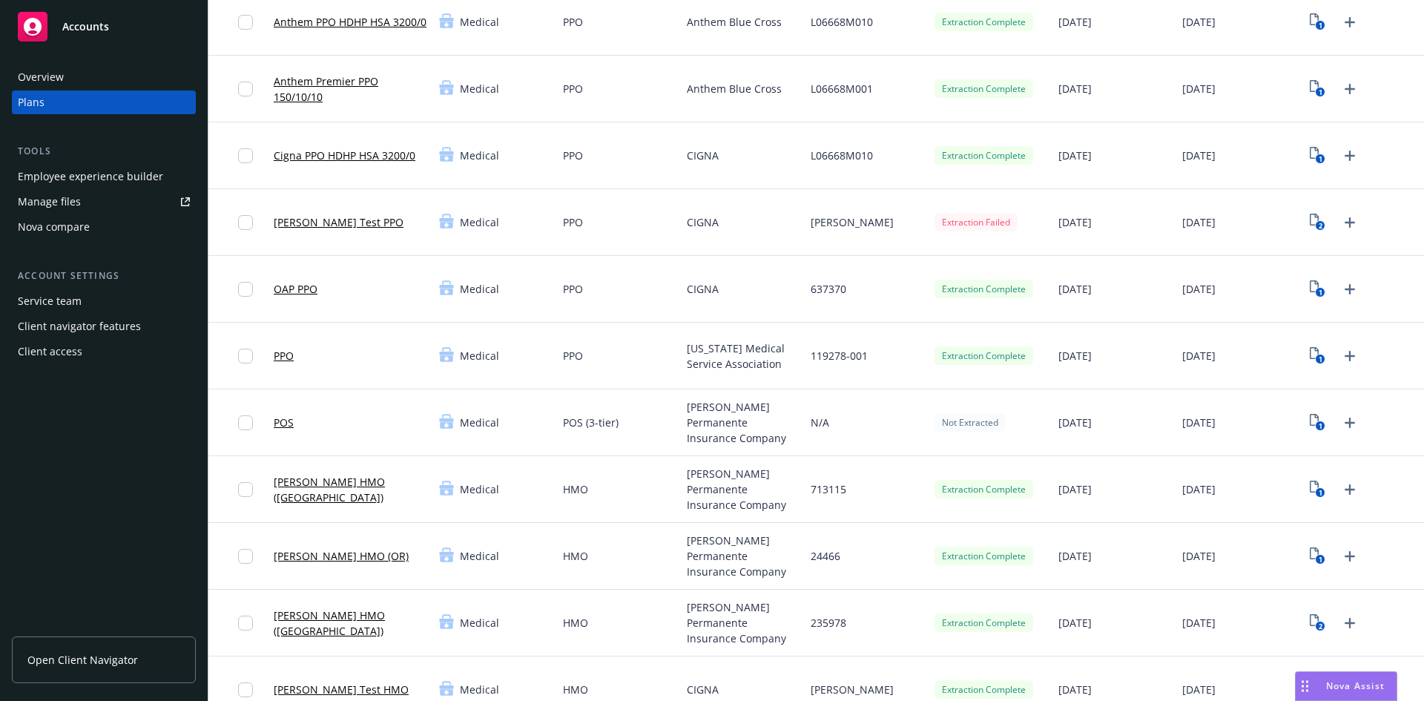
scroll to position [371, 0]
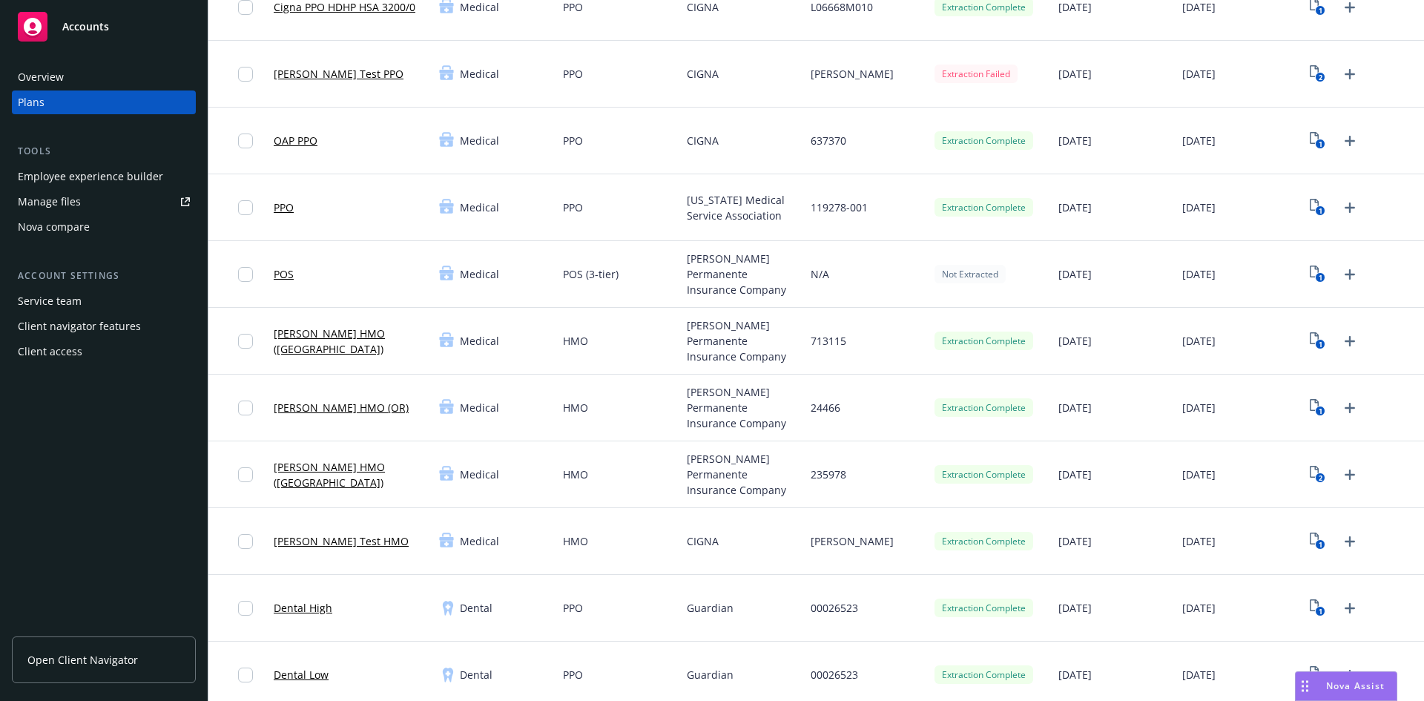
click at [354, 342] on link "[PERSON_NAME] HMO ([GEOGRAPHIC_DATA])" at bounding box center [351, 341] width 154 height 31
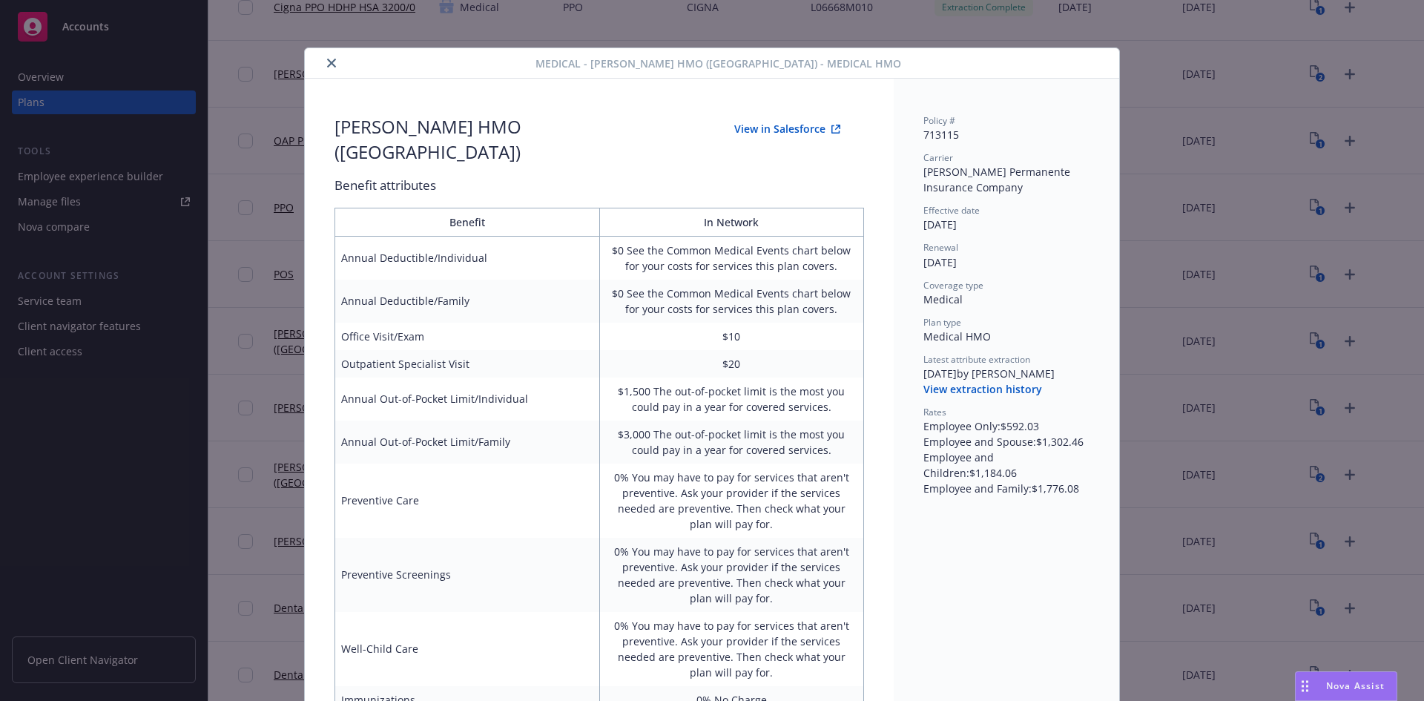
scroll to position [45, 0]
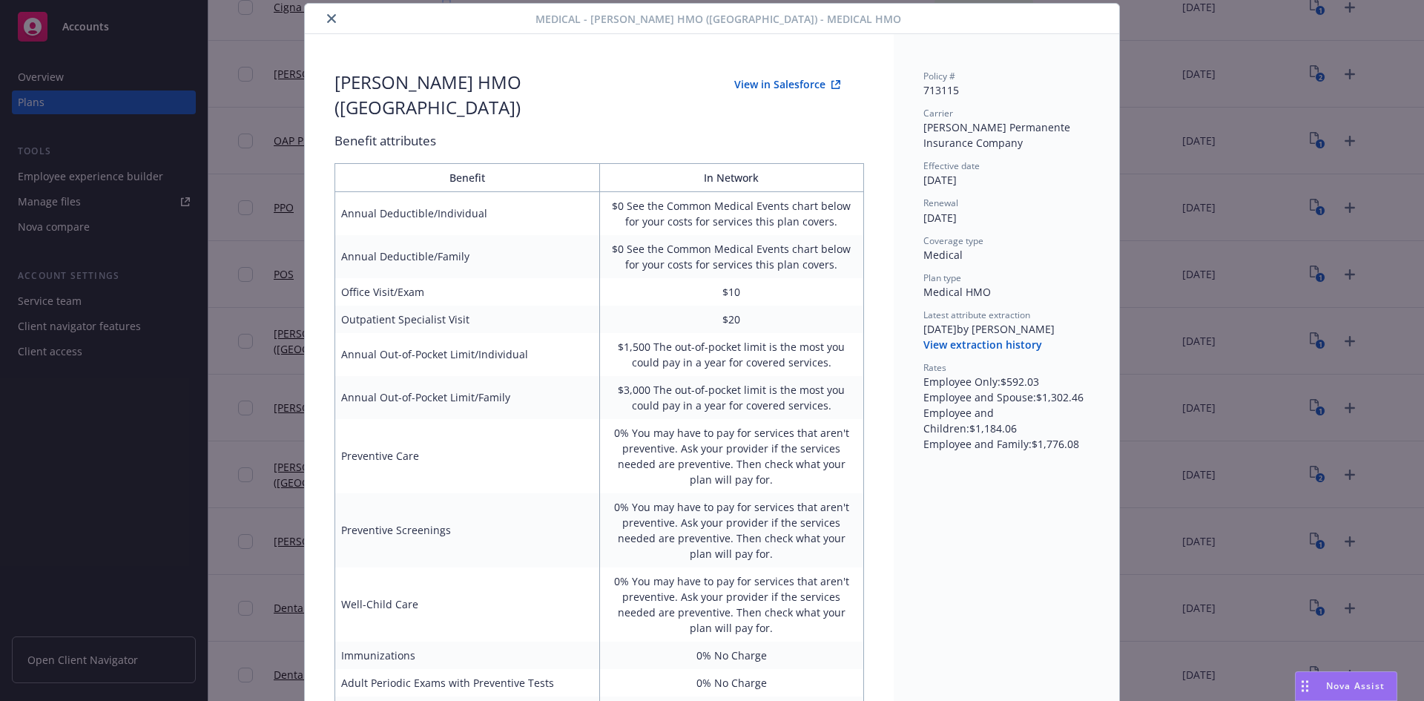
click at [332, 13] on button "close" at bounding box center [332, 19] width 18 height 18
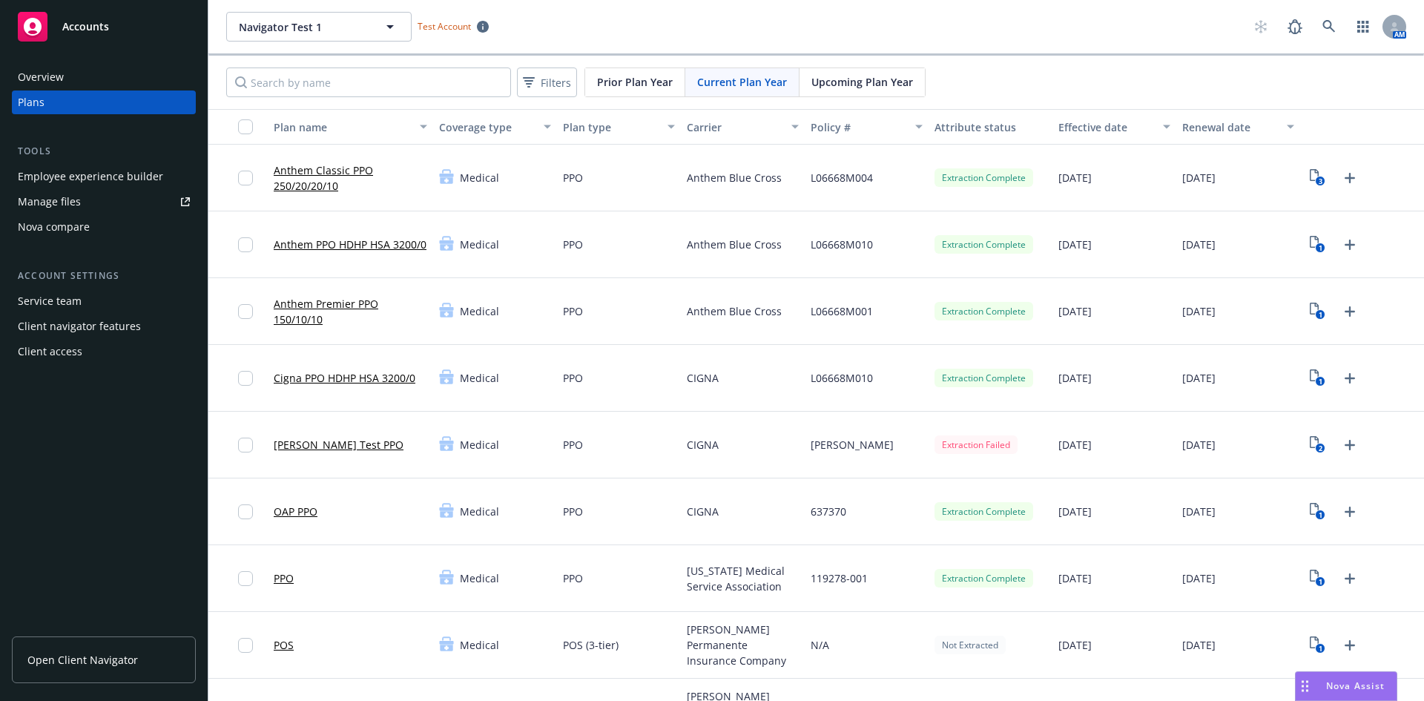
click at [317, 237] on link "Anthem PPO HDHP HSA 3200/0" at bounding box center [350, 245] width 153 height 16
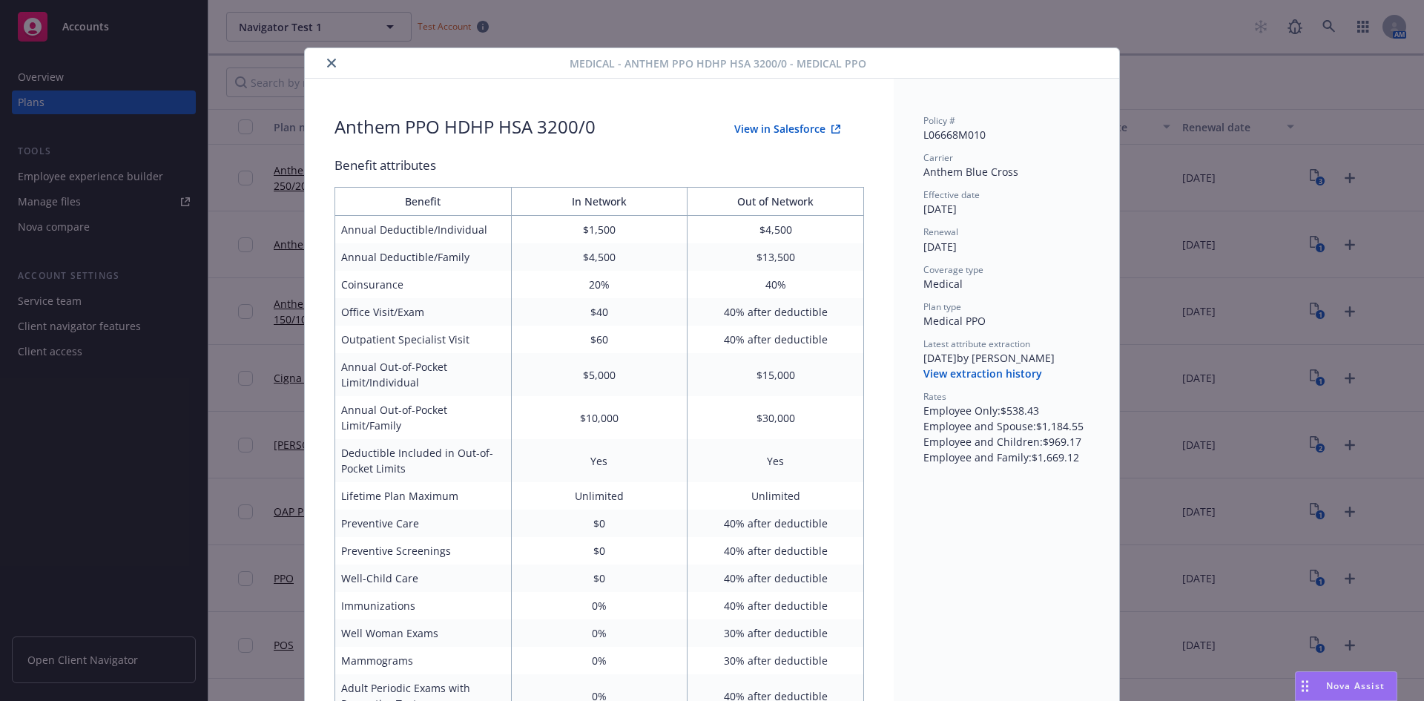
click at [327, 61] on icon "close" at bounding box center [331, 63] width 9 height 9
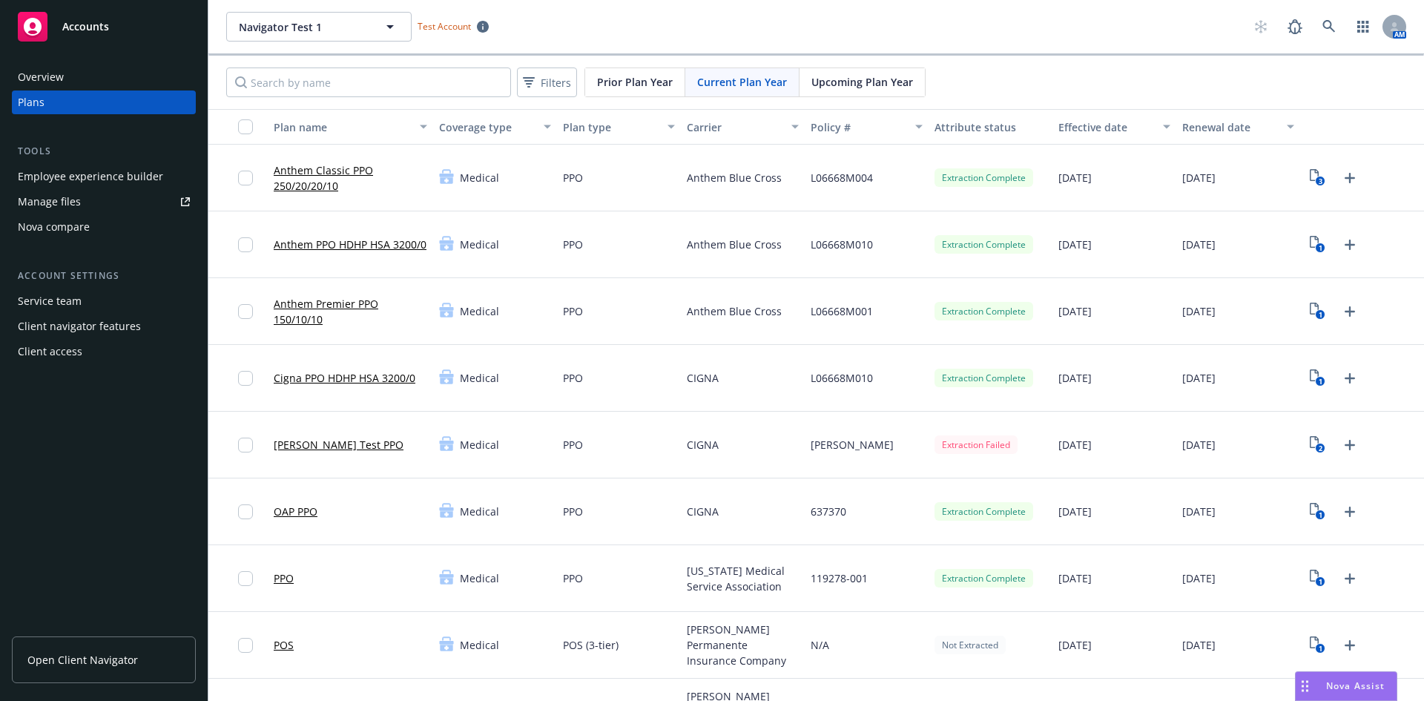
drag, startPoint x: 340, startPoint y: 241, endPoint x: 510, endPoint y: 333, distance: 193.2
click at [341, 240] on link "Anthem PPO HDHP HSA 3200/0" at bounding box center [350, 245] width 153 height 16
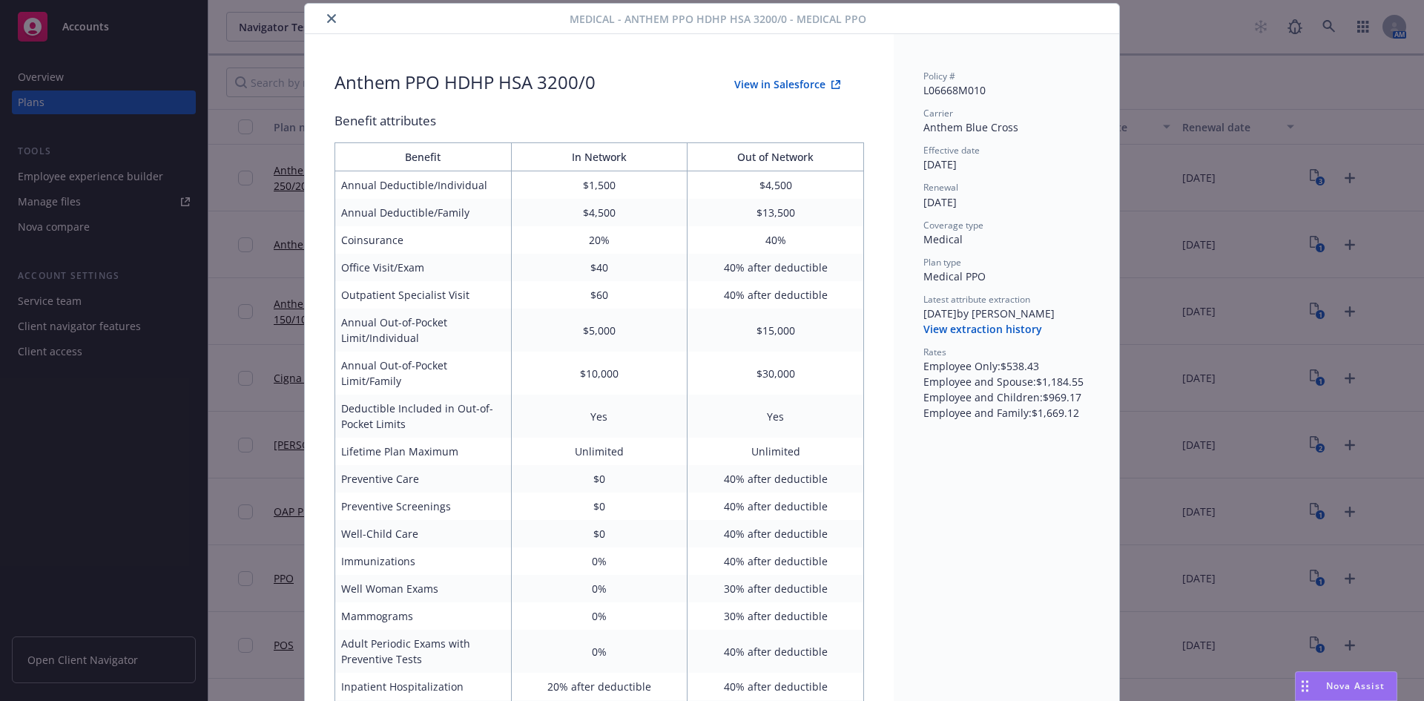
click at [328, 20] on icon "close" at bounding box center [331, 18] width 9 height 9
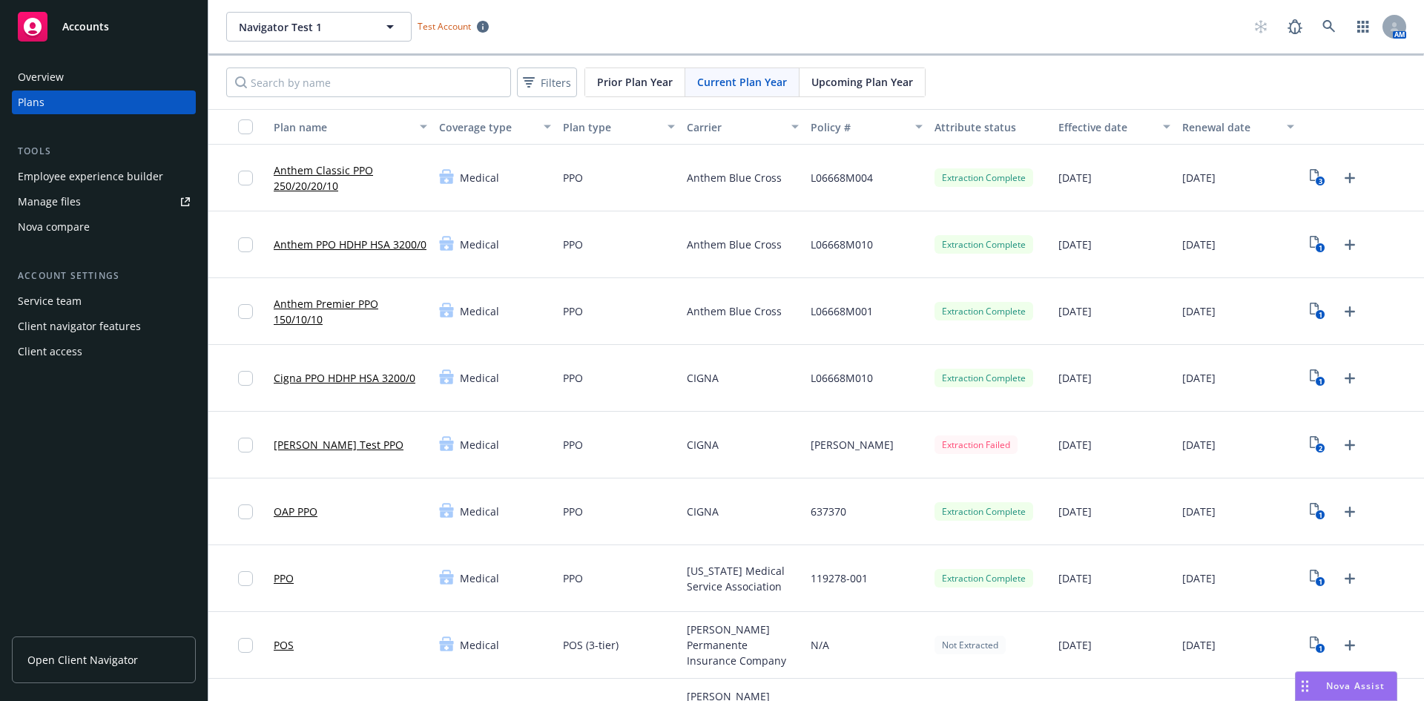
click at [332, 171] on link "Anthem Classic PPO 250/20/20/10" at bounding box center [351, 177] width 154 height 31
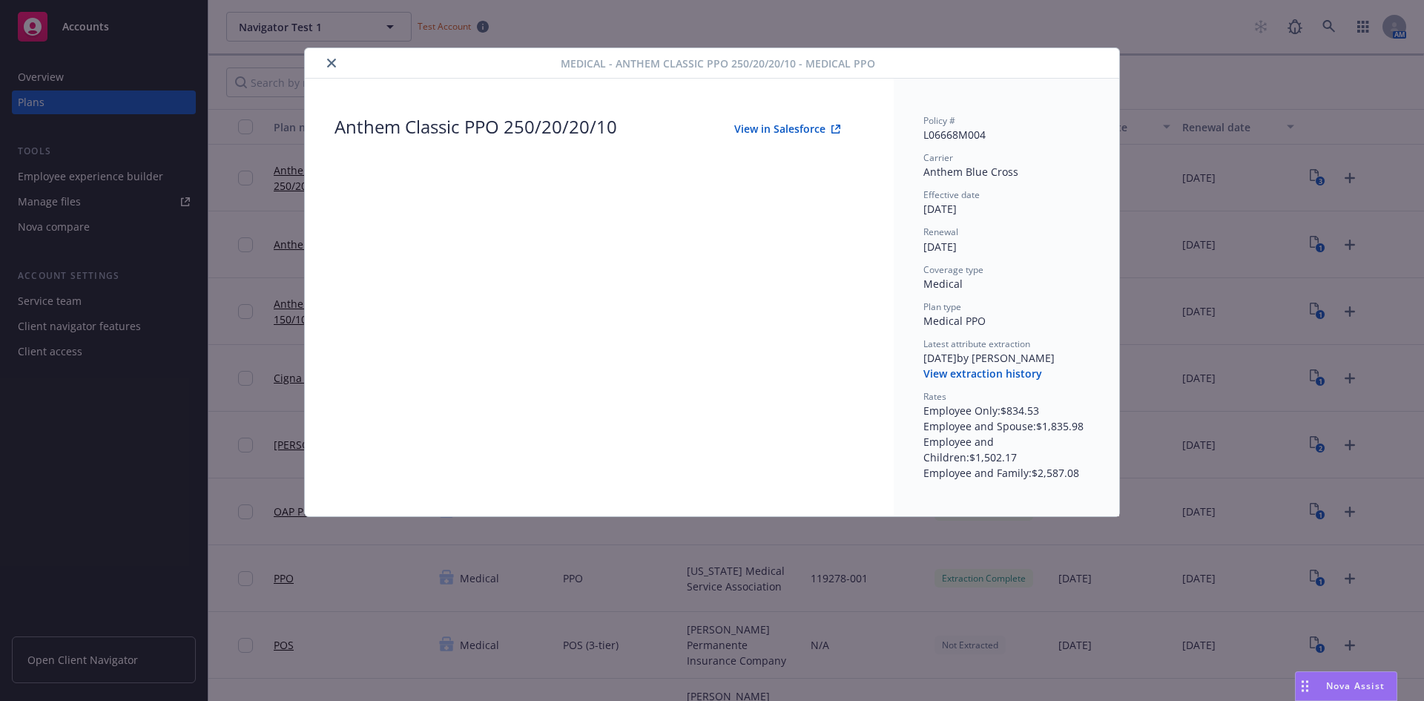
click at [332, 63] on icon "close" at bounding box center [331, 63] width 9 height 9
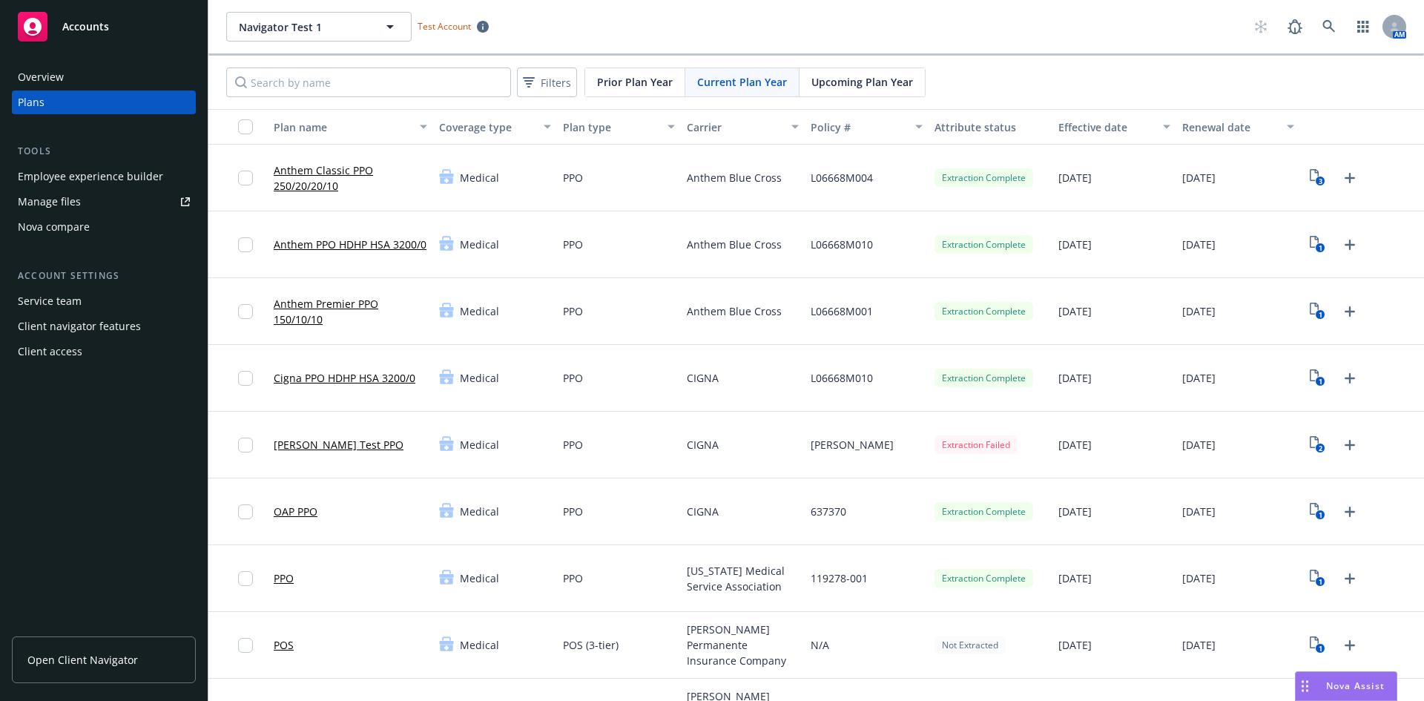
click at [364, 381] on link "Cigna PPO HDHP HSA 3200/0" at bounding box center [345, 378] width 142 height 16
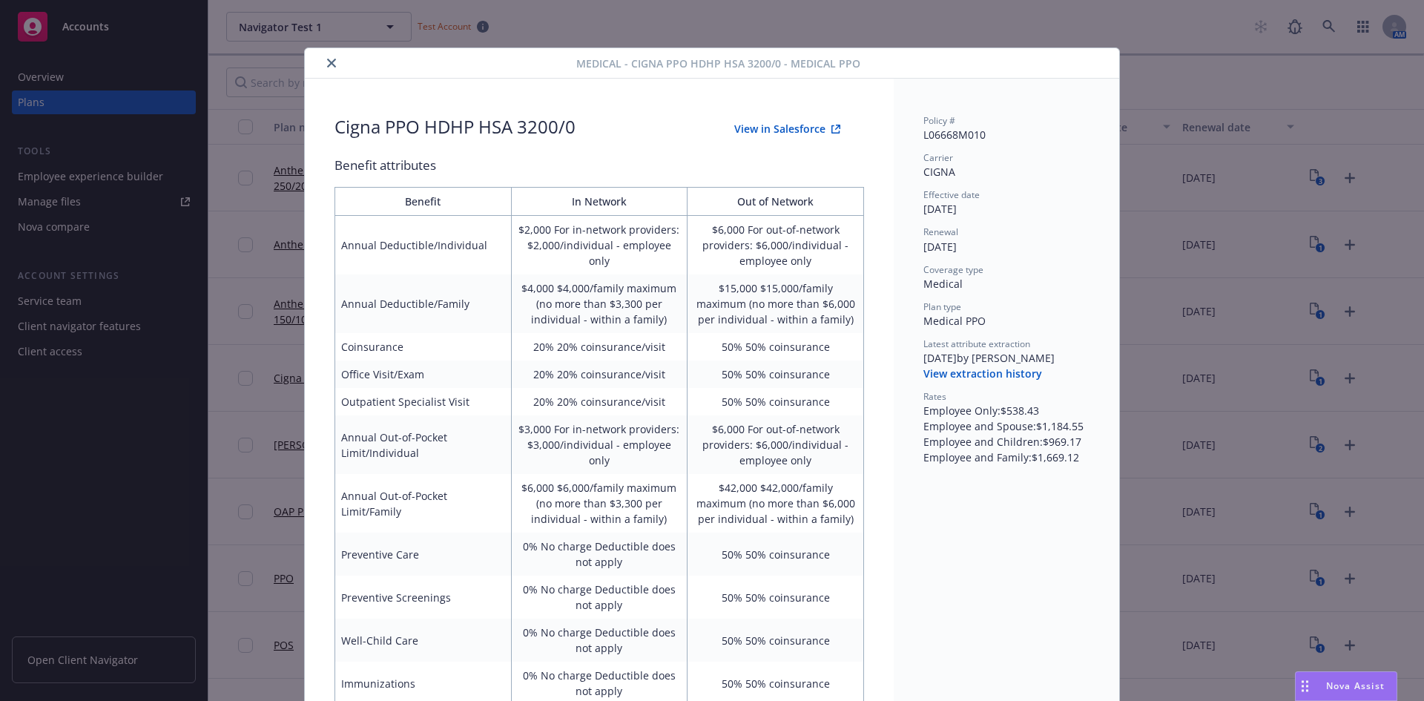
scroll to position [45, 0]
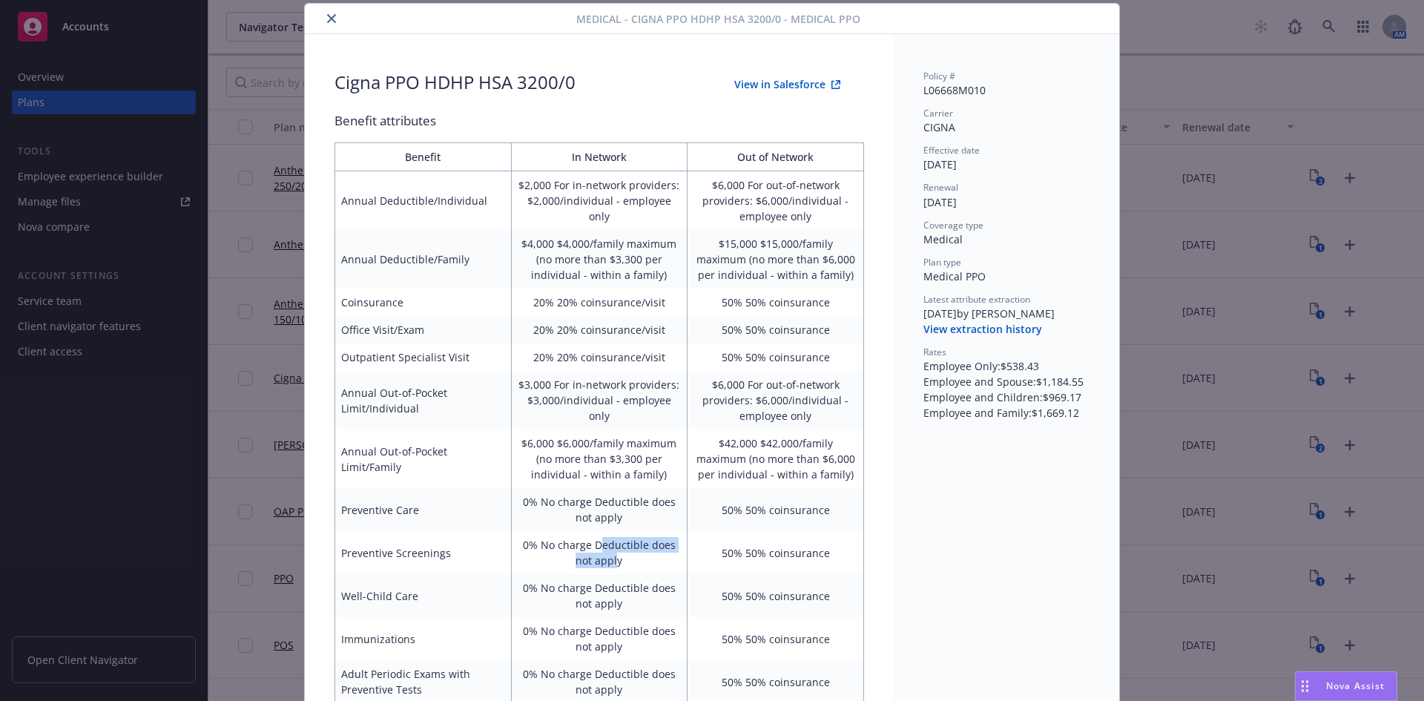
drag, startPoint x: 593, startPoint y: 547, endPoint x: 614, endPoint y: 565, distance: 27.8
click at [613, 565] on td "0% No charge Deductible does not apply" at bounding box center [599, 552] width 177 height 43
drag, startPoint x: 585, startPoint y: 498, endPoint x: 616, endPoint y: 520, distance: 38.3
click at [616, 520] on td "0% No charge Deductible does not apply" at bounding box center [599, 509] width 177 height 43
click at [329, 19] on icon "close" at bounding box center [331, 18] width 9 height 9
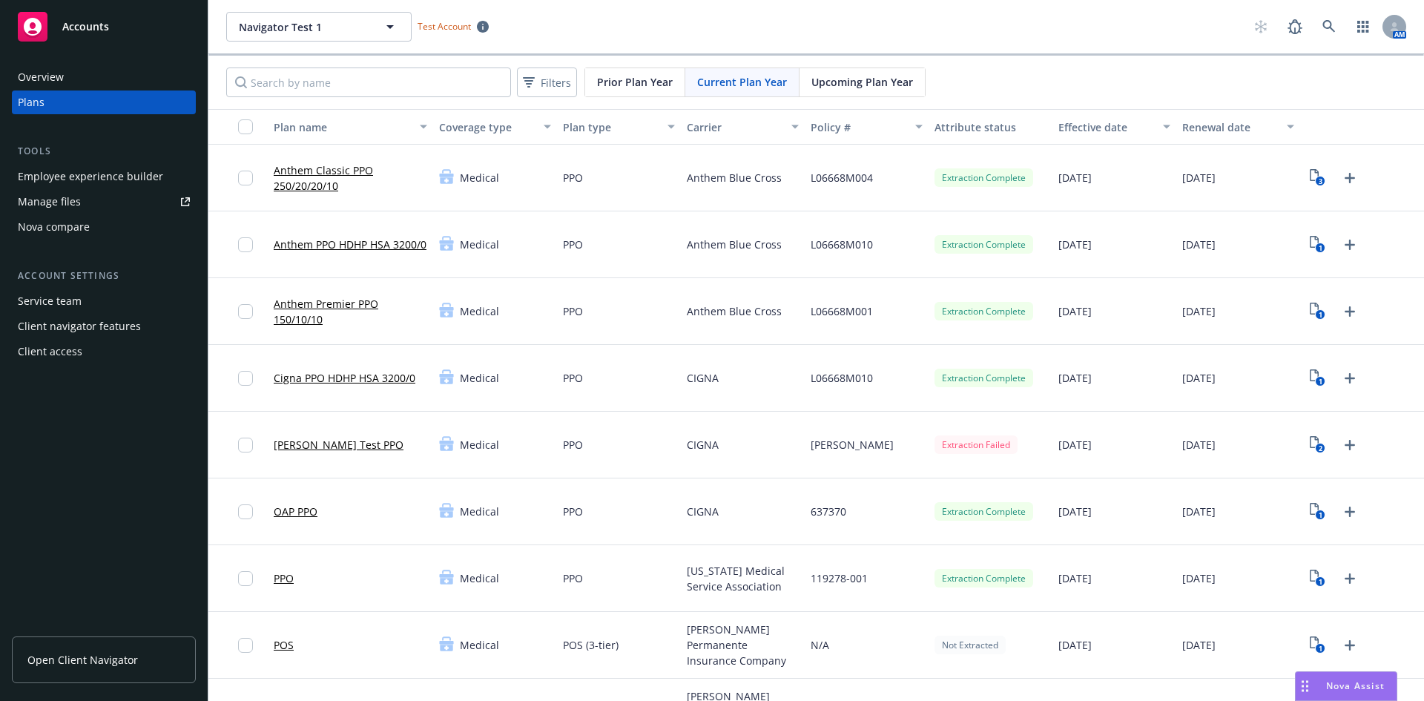
click at [364, 375] on link "Cigna PPO HDHP HSA 3200/0" at bounding box center [345, 378] width 142 height 16
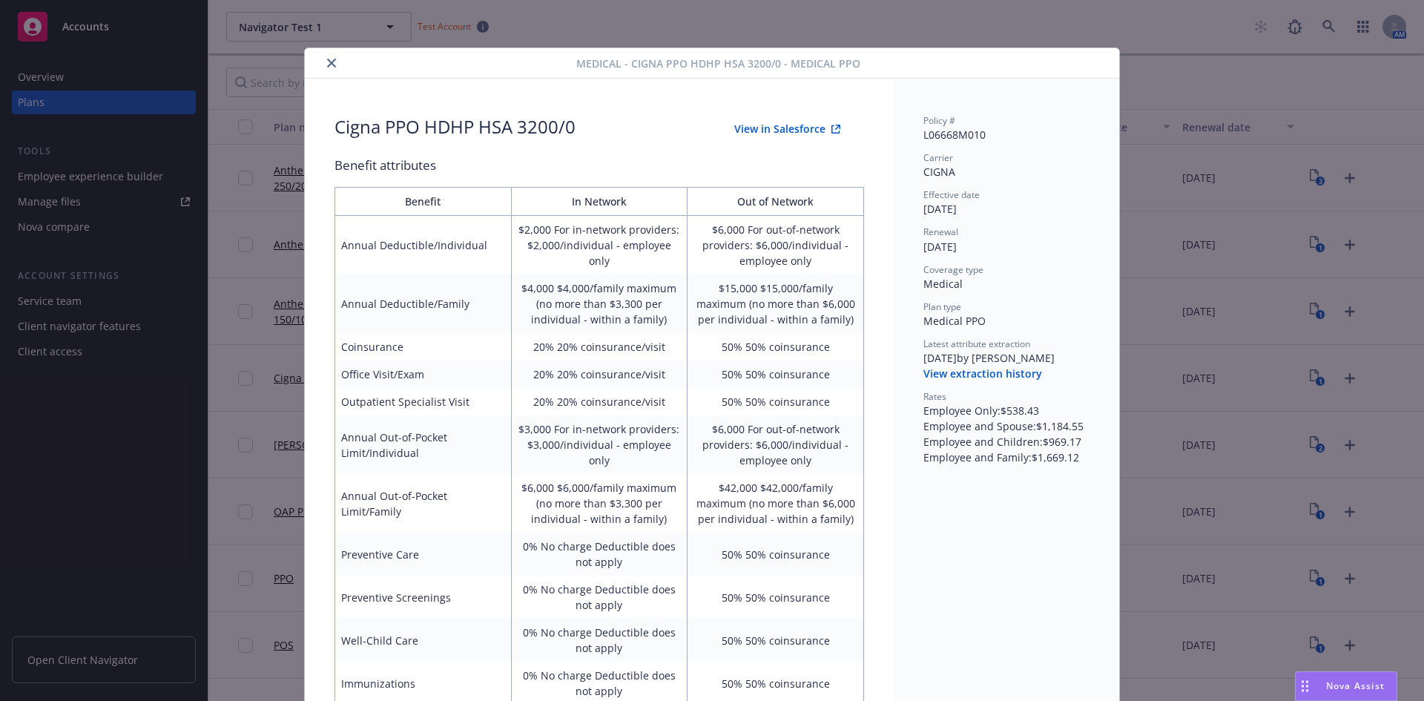
click at [327, 62] on icon "close" at bounding box center [331, 63] width 9 height 9
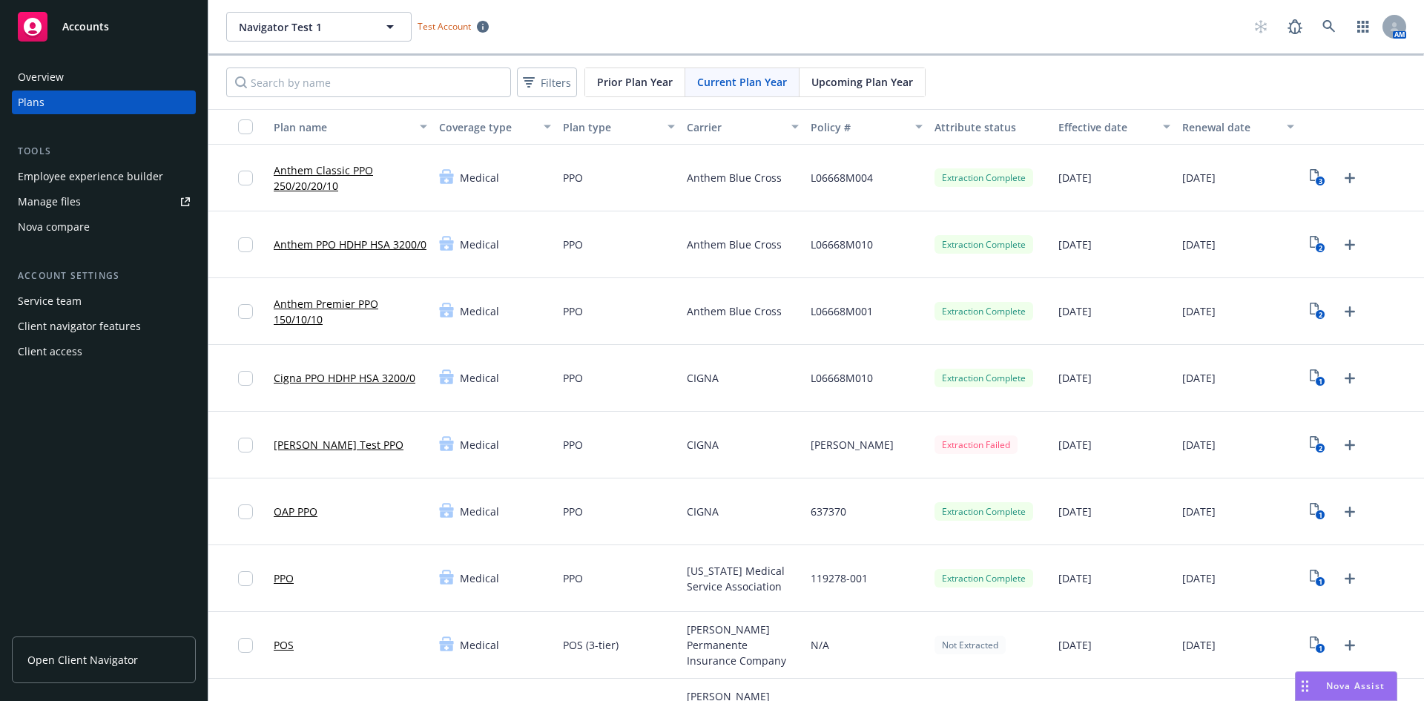
click at [332, 303] on link "Anthem Premier PPO 150/10/10" at bounding box center [351, 311] width 154 height 31
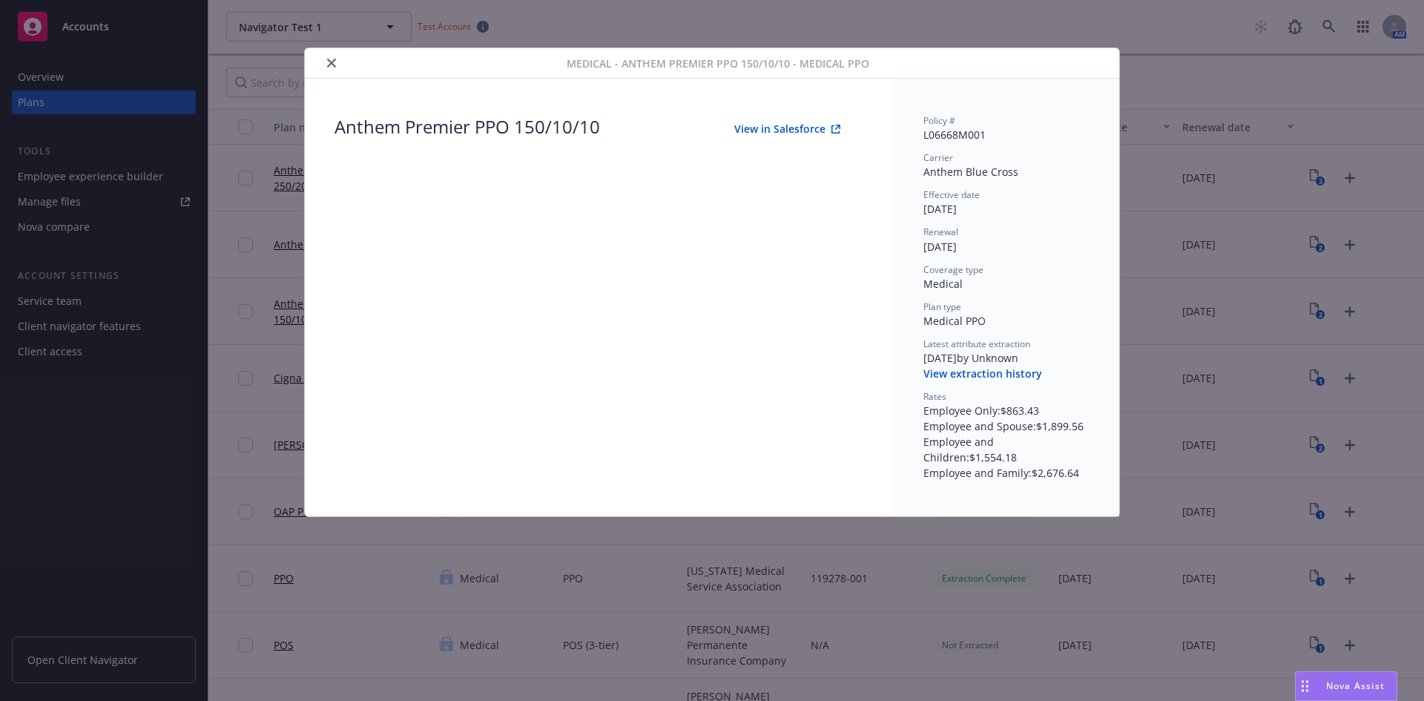
click at [951, 375] on button "View extraction history" at bounding box center [982, 373] width 119 height 15
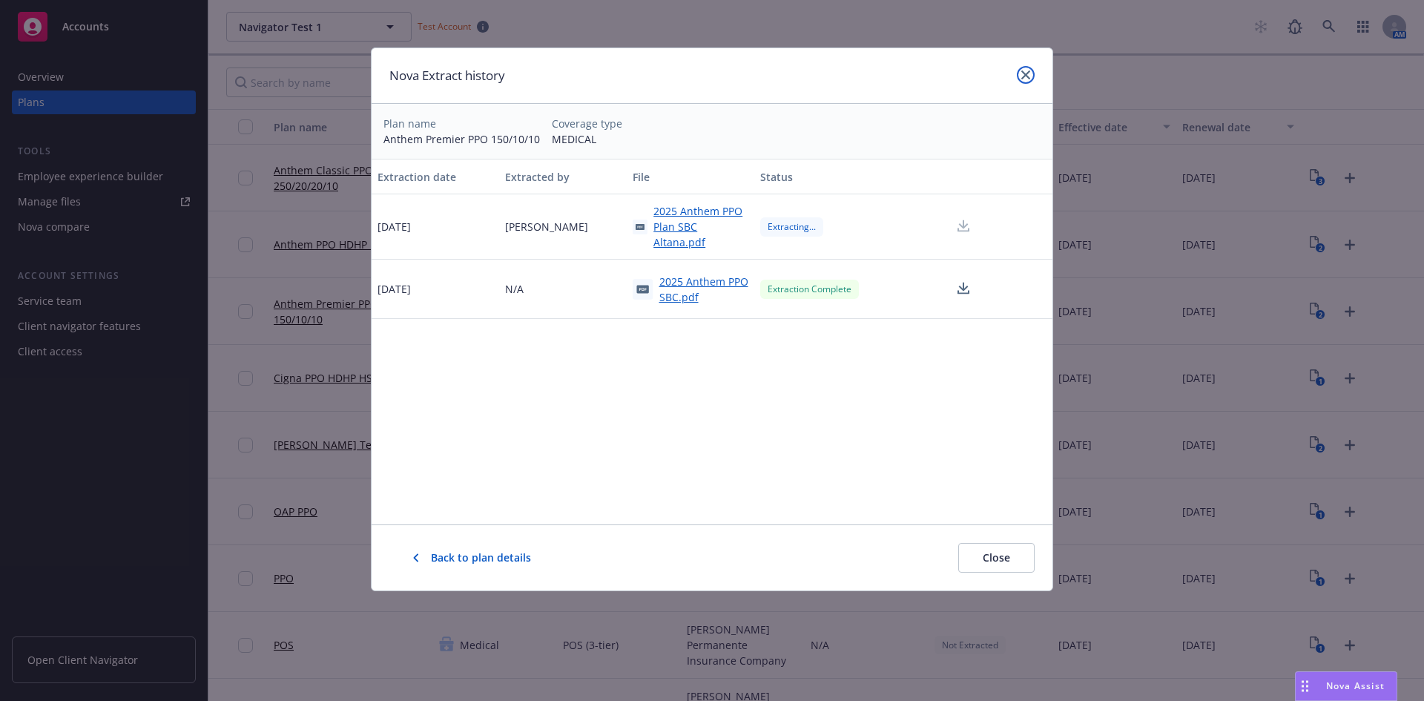
click at [1021, 79] on link "close" at bounding box center [1026, 75] width 18 height 18
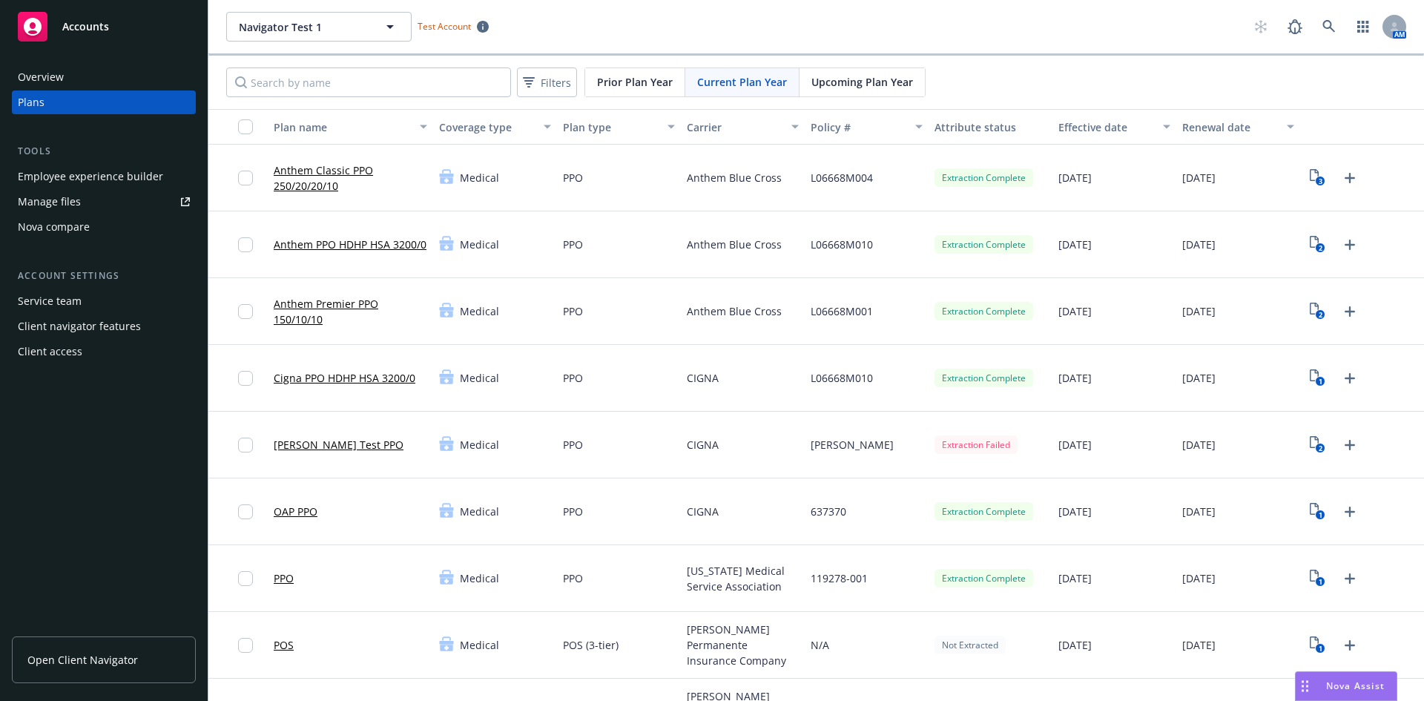
click at [333, 237] on link "Anthem PPO HDHP HSA 3200/0" at bounding box center [350, 245] width 153 height 16
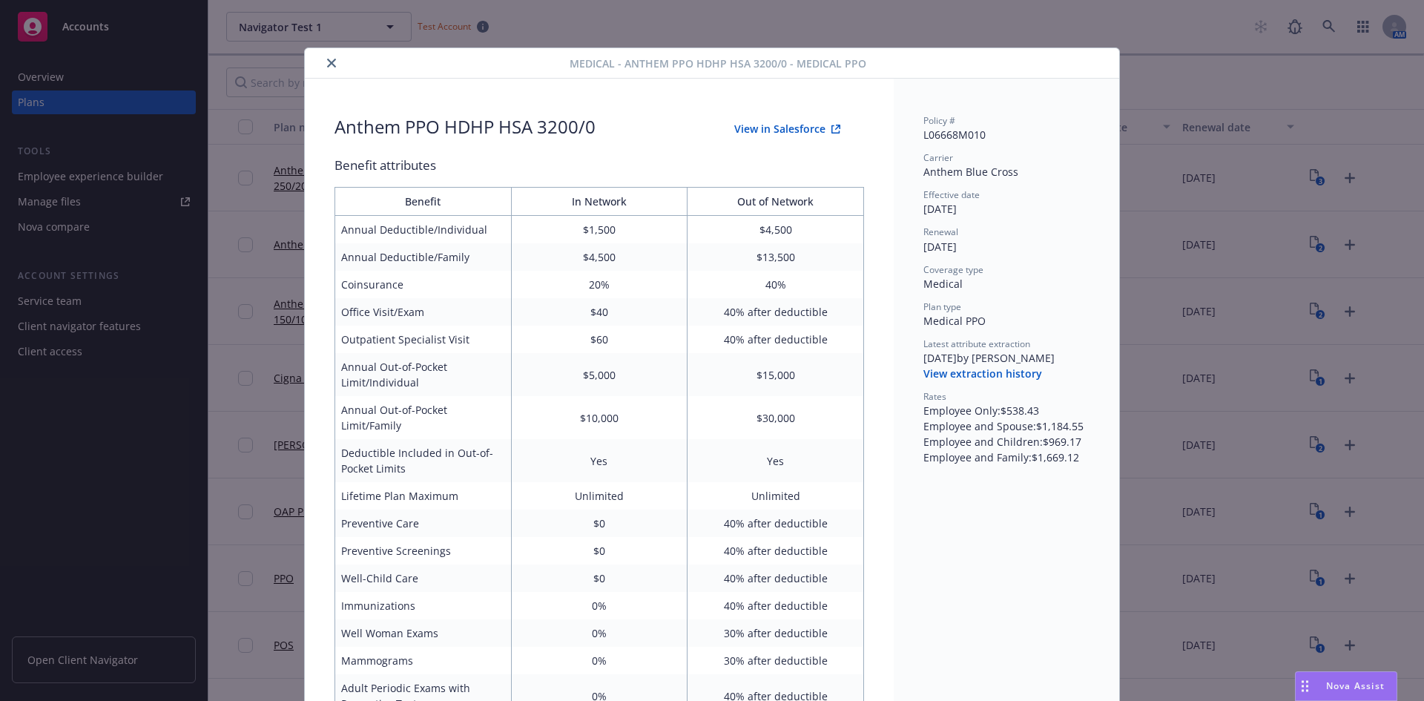
scroll to position [45, 0]
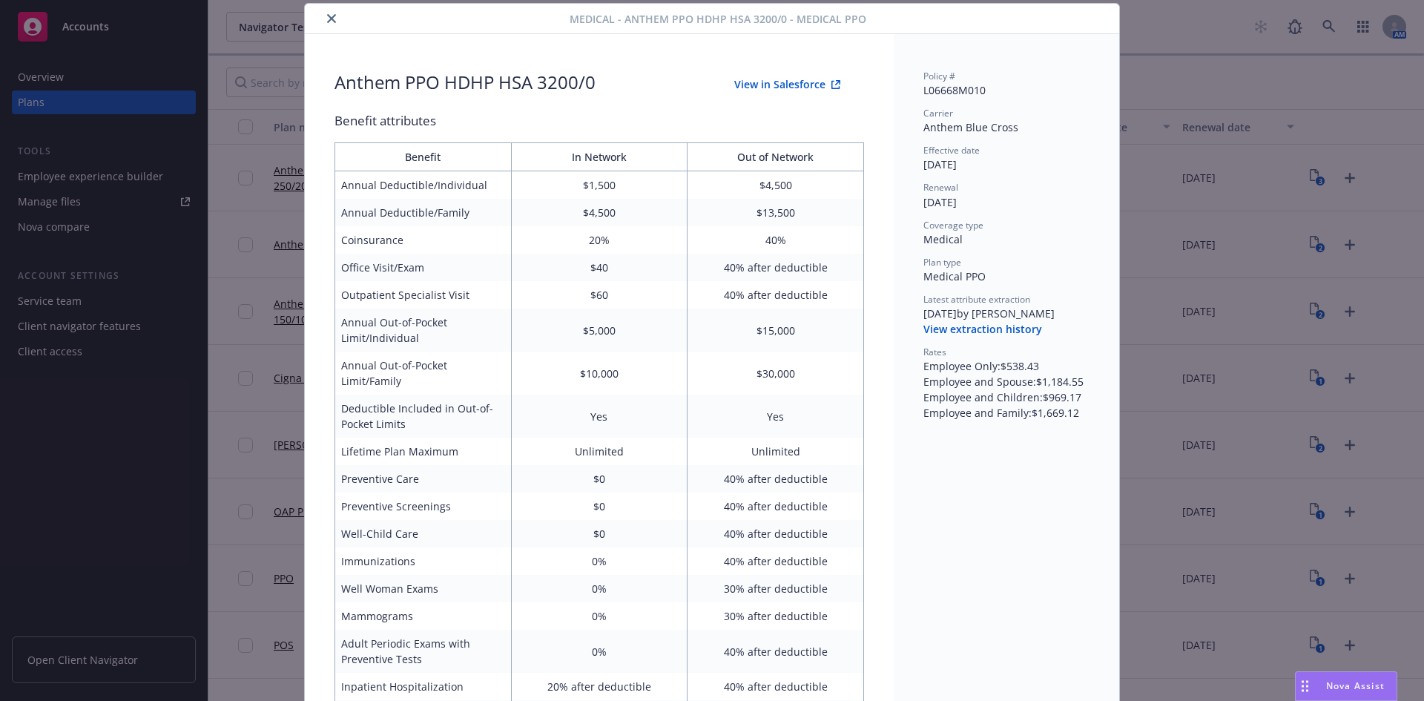
click at [329, 22] on icon "close" at bounding box center [331, 18] width 9 height 9
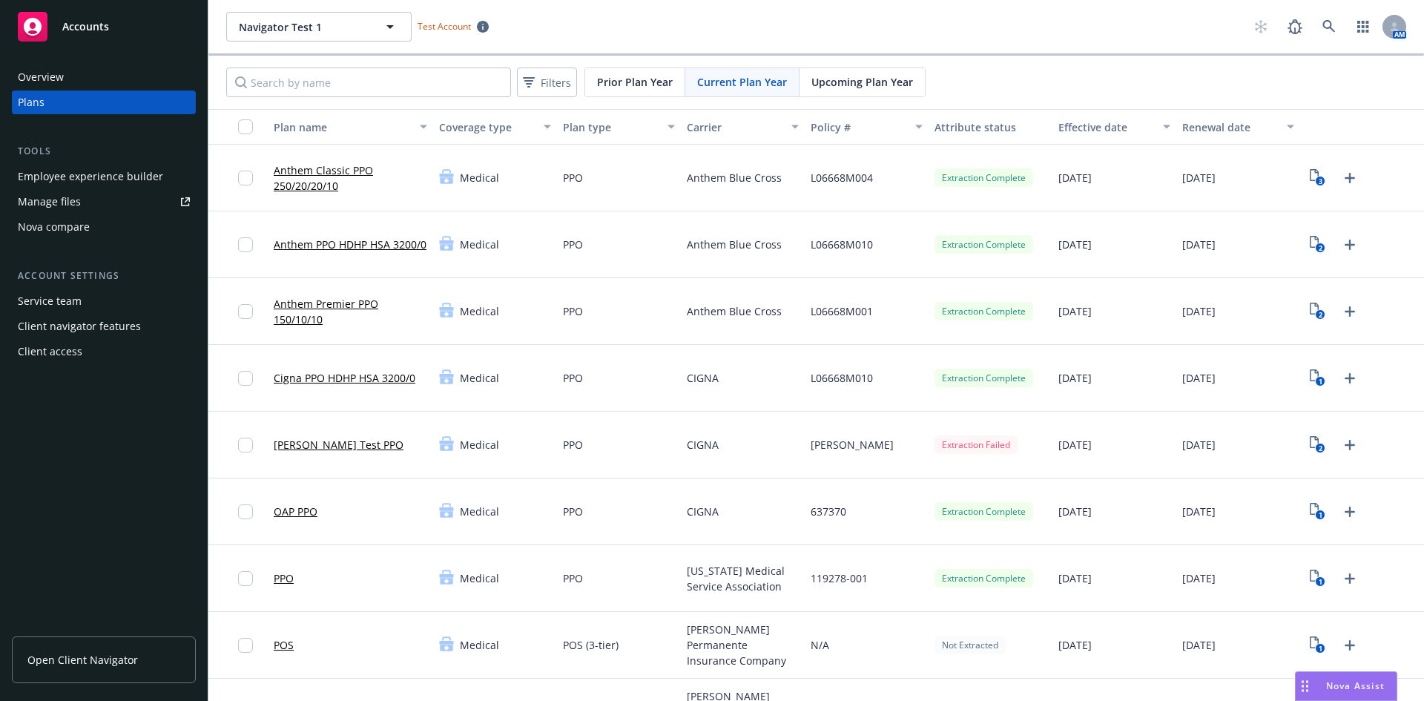
click at [371, 237] on link "Anthem PPO HDHP HSA 3200/0" at bounding box center [350, 245] width 153 height 16
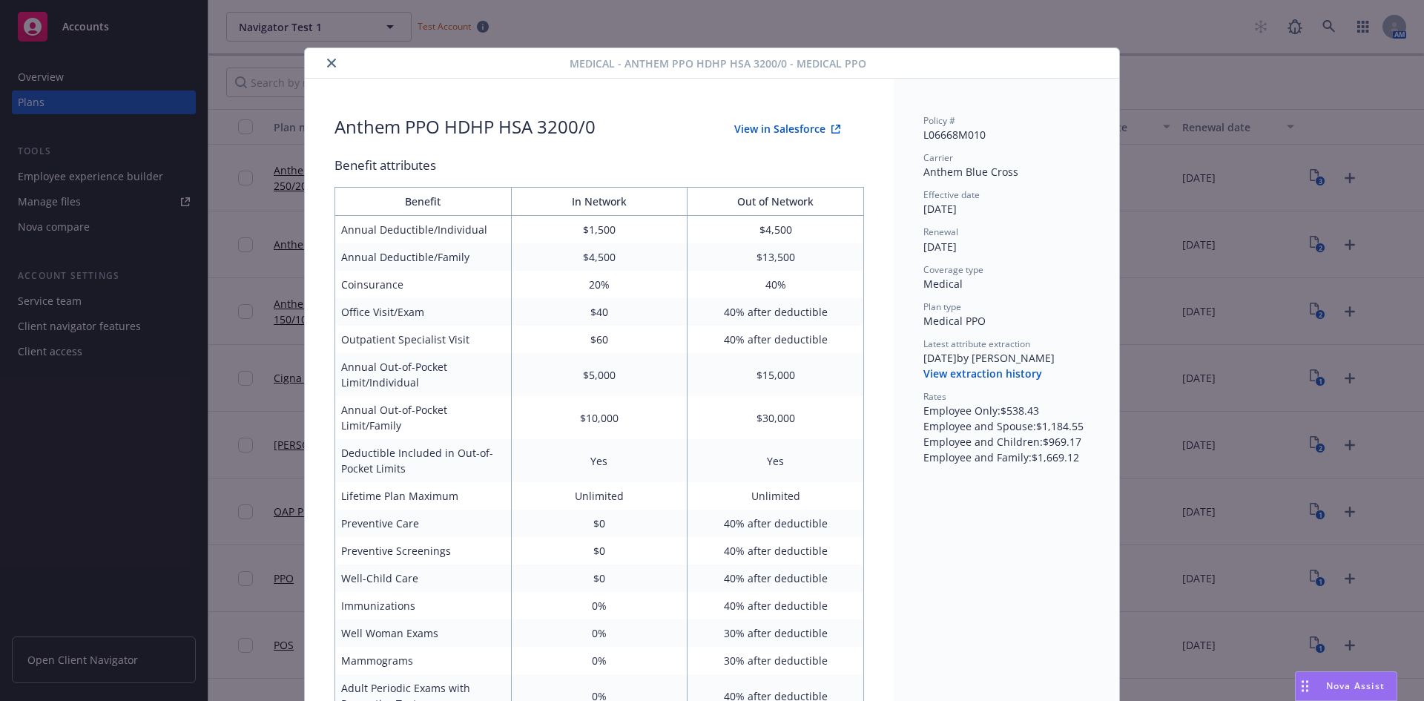
scroll to position [45, 0]
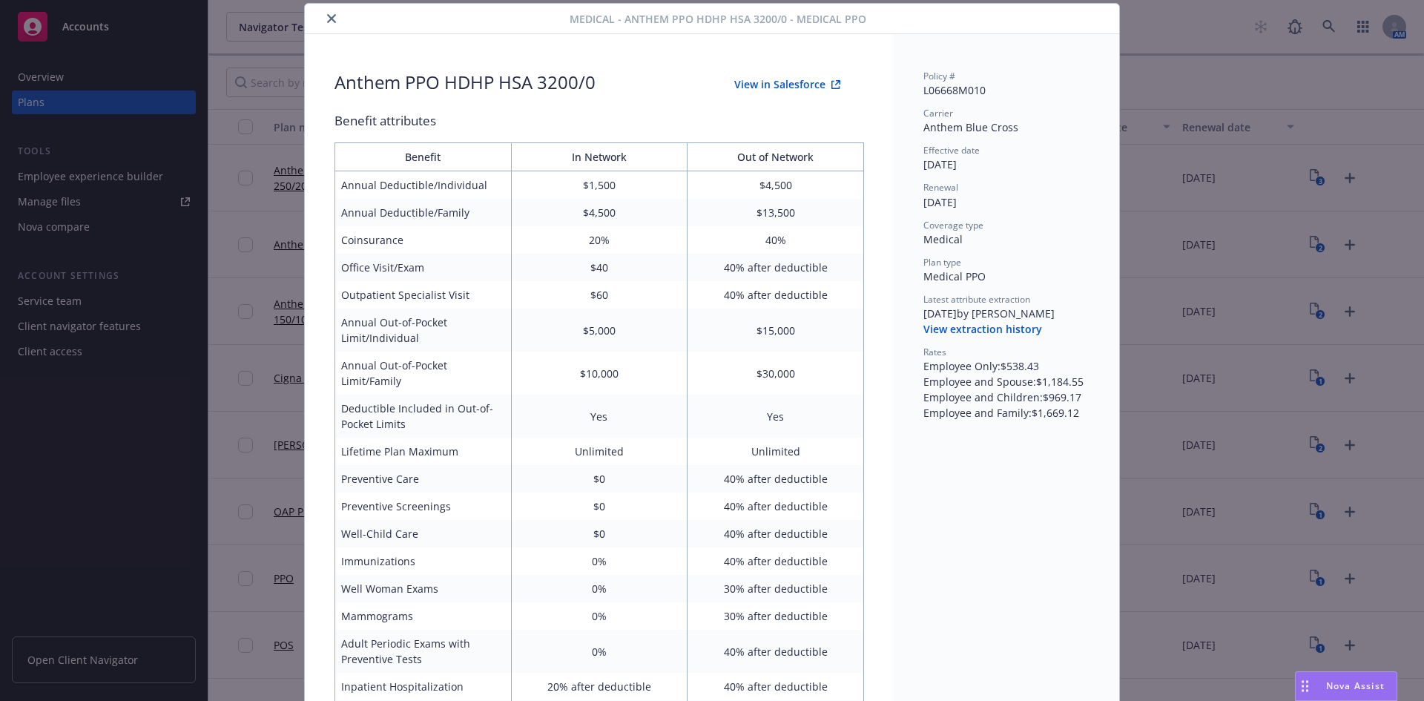
click at [977, 331] on button "View extraction history" at bounding box center [982, 329] width 119 height 15
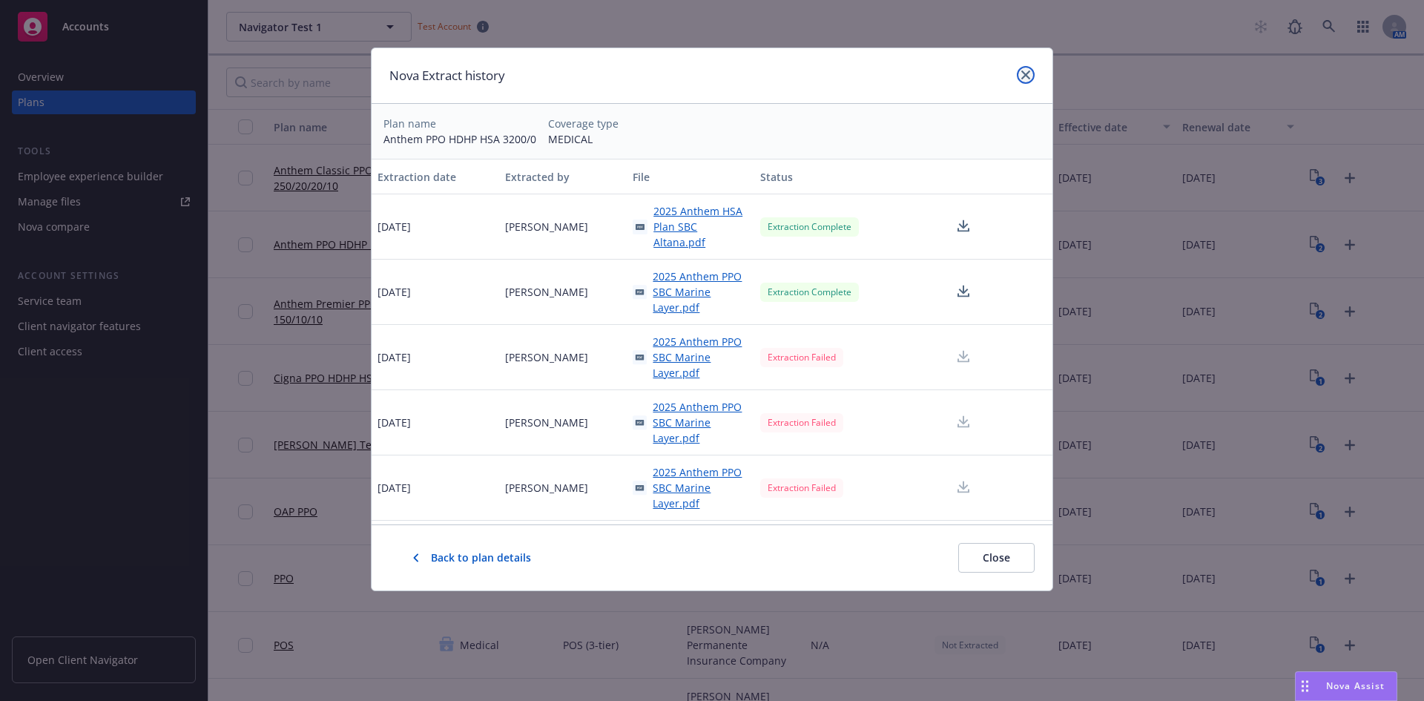
click at [1029, 72] on icon "close" at bounding box center [1025, 74] width 9 height 9
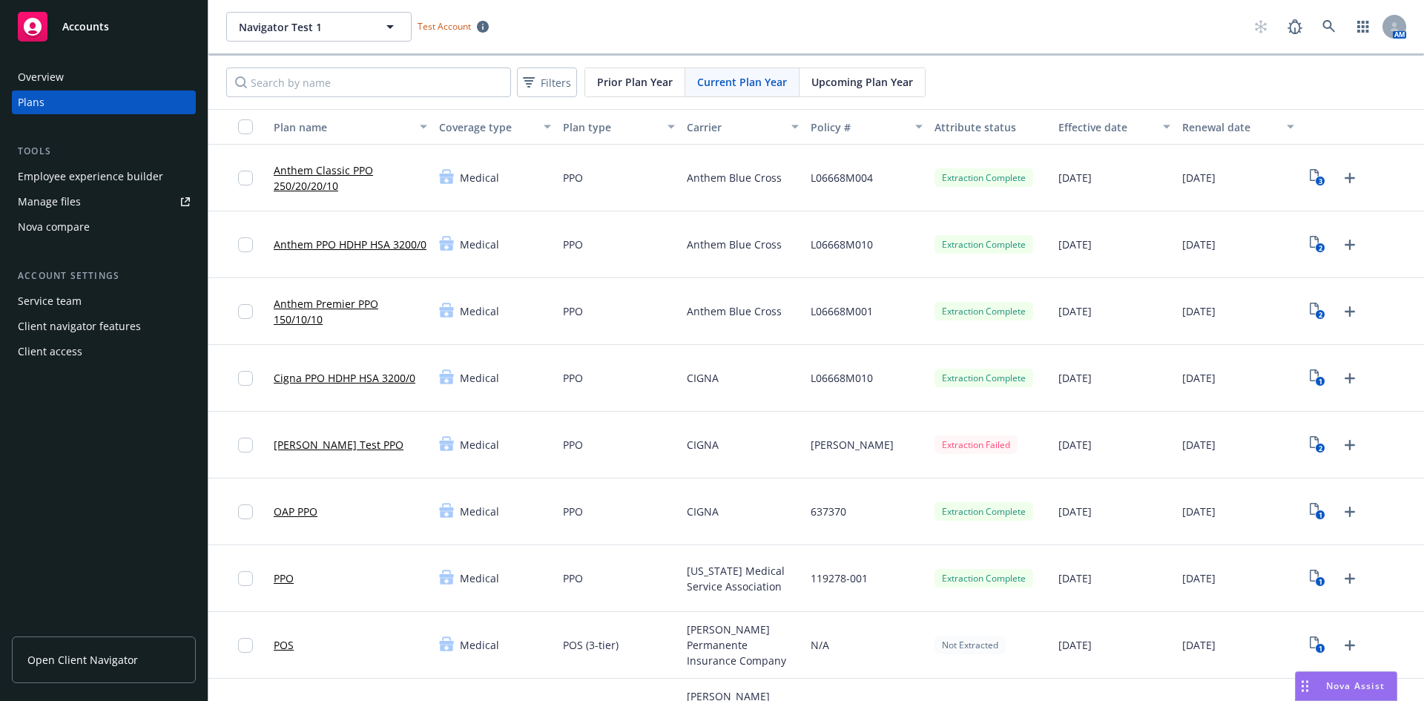
click at [360, 237] on link "Anthem PPO HDHP HSA 3200/0" at bounding box center [350, 245] width 153 height 16
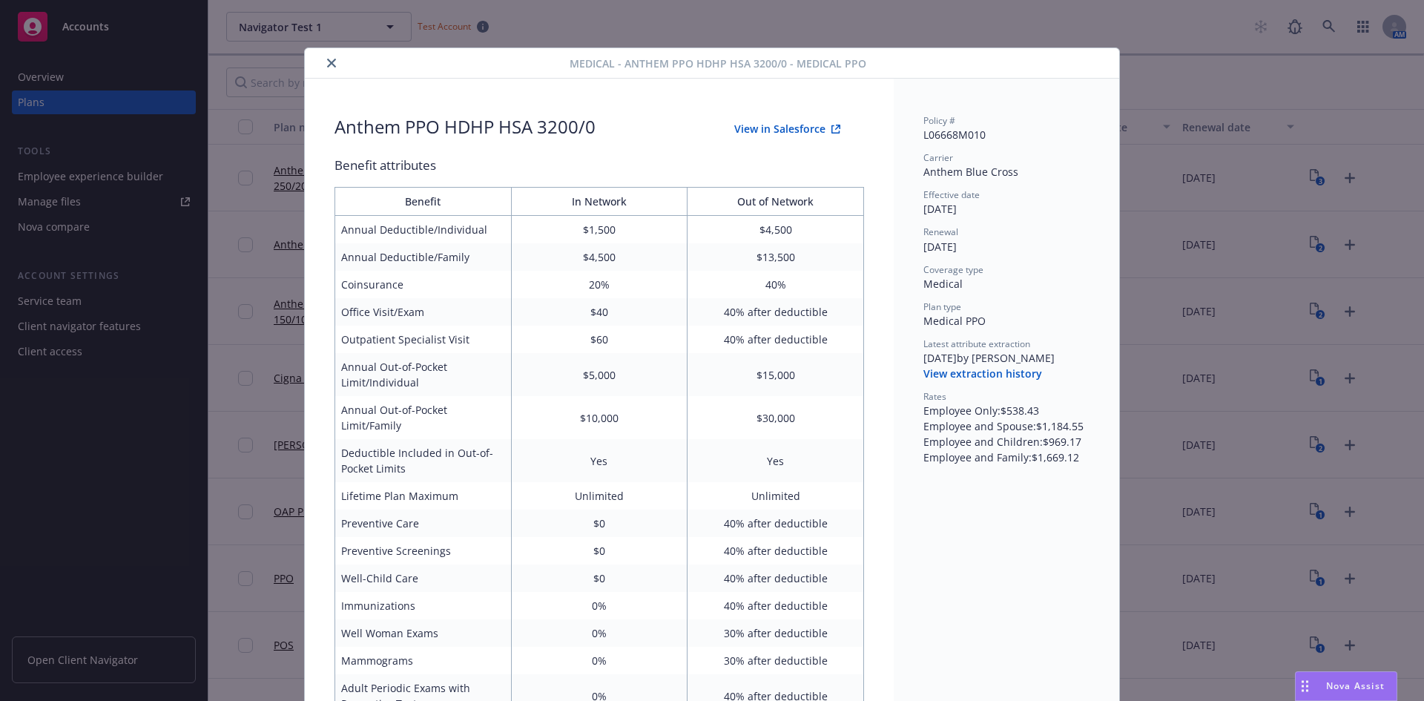
scroll to position [45, 0]
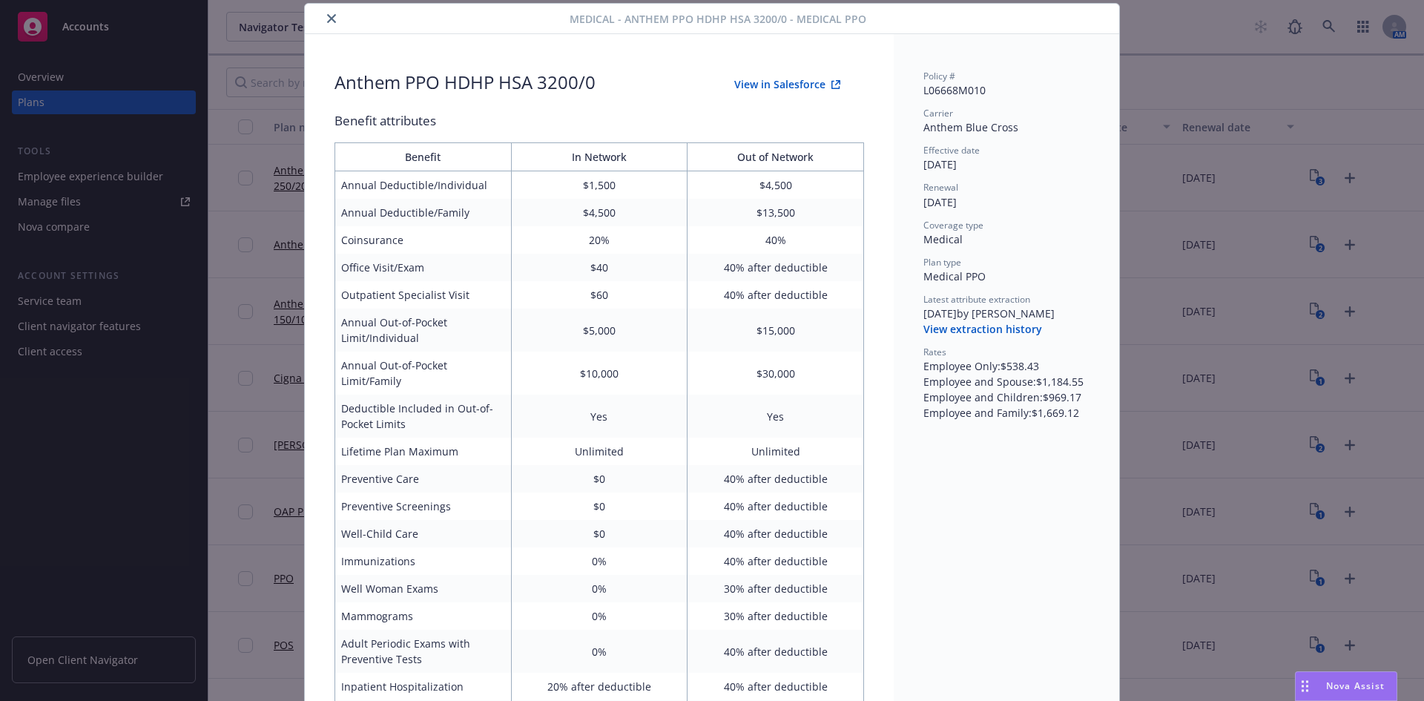
click at [977, 329] on button "View extraction history" at bounding box center [982, 329] width 119 height 15
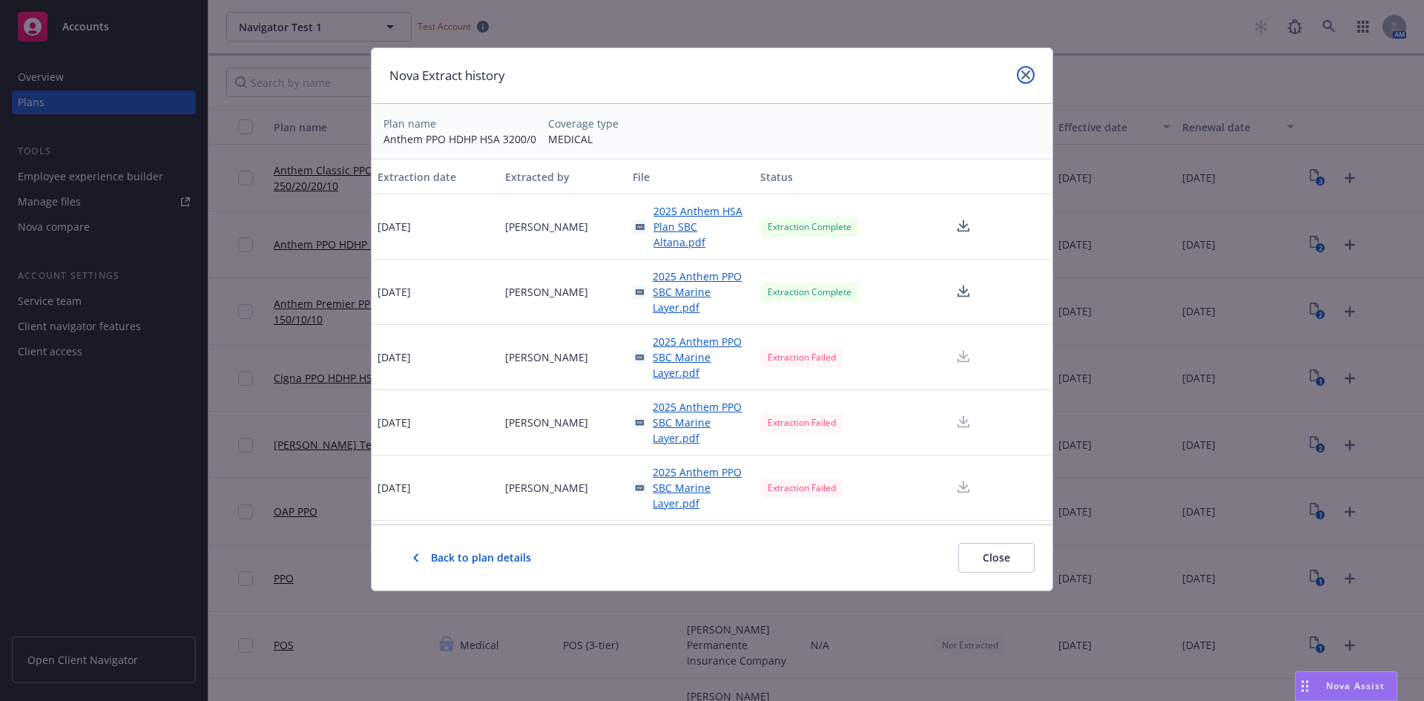
click at [1019, 75] on link "close" at bounding box center [1026, 75] width 18 height 18
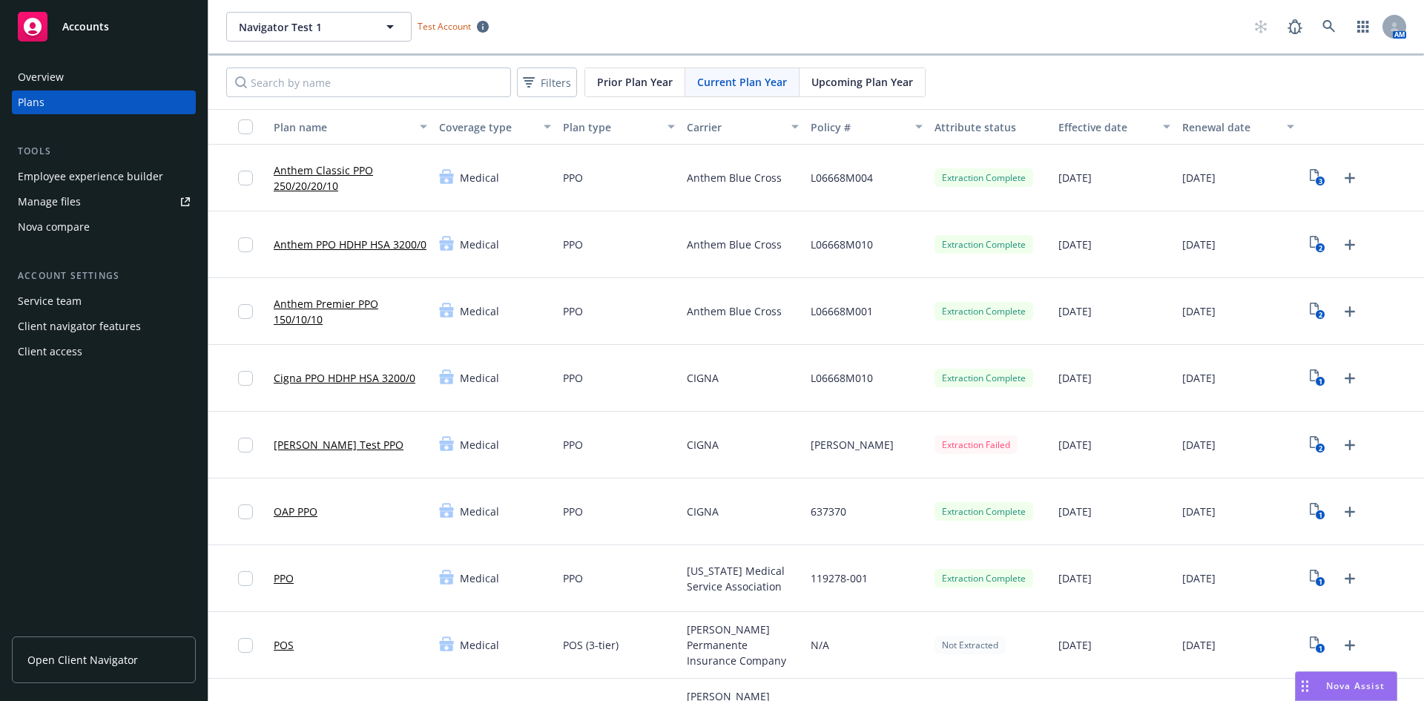
click at [370, 237] on link "Anthem PPO HDHP HSA 3200/0" at bounding box center [350, 245] width 153 height 16
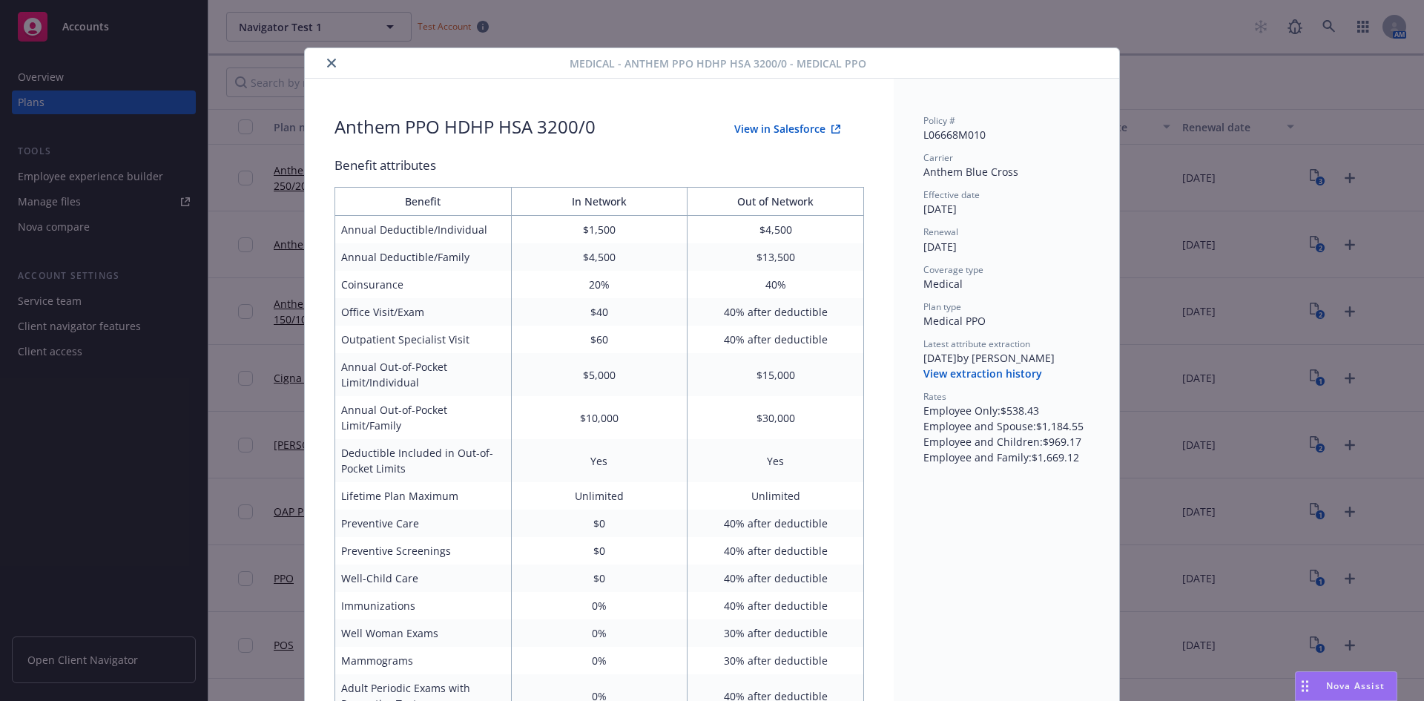
scroll to position [45, 0]
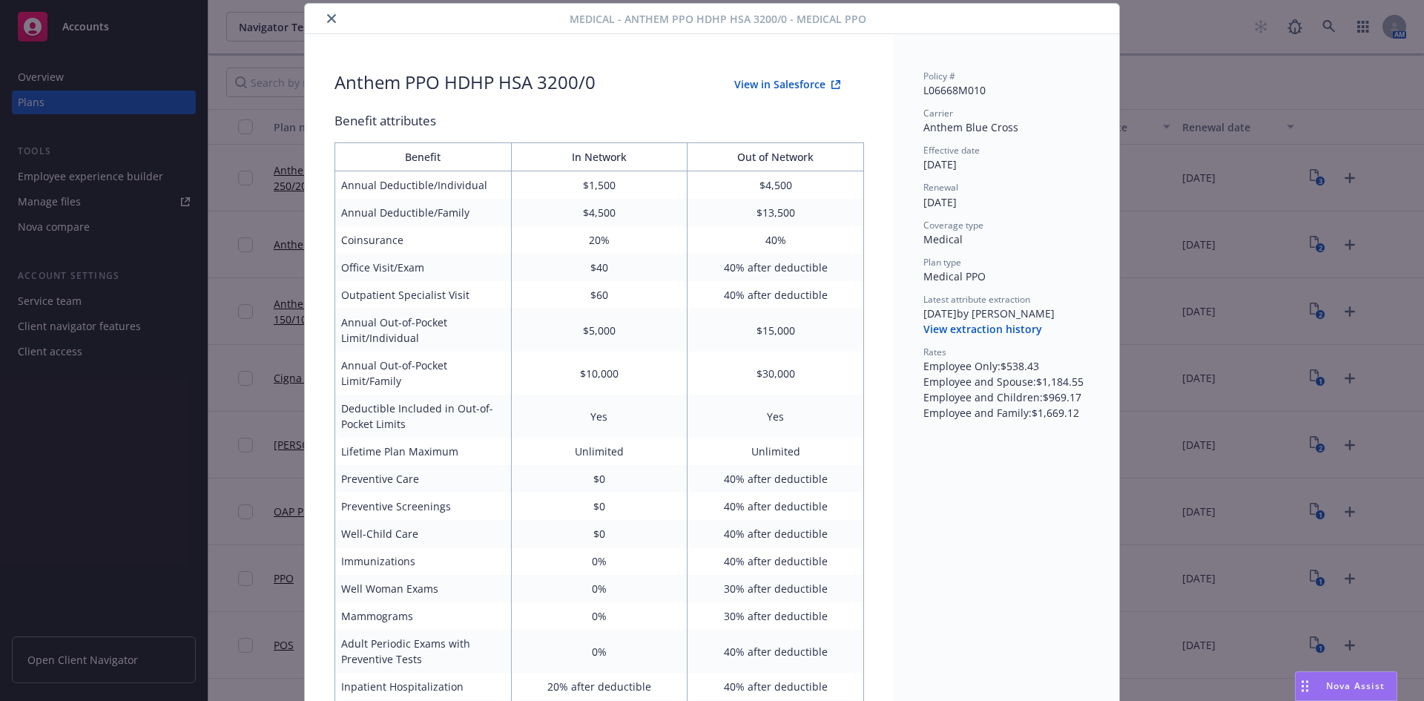
click at [811, 85] on button "View in Salesforce" at bounding box center [788, 85] width 154 height 30
drag, startPoint x: 332, startPoint y: 19, endPoint x: 567, endPoint y: 159, distance: 273.1
click at [332, 19] on button "close" at bounding box center [332, 19] width 18 height 18
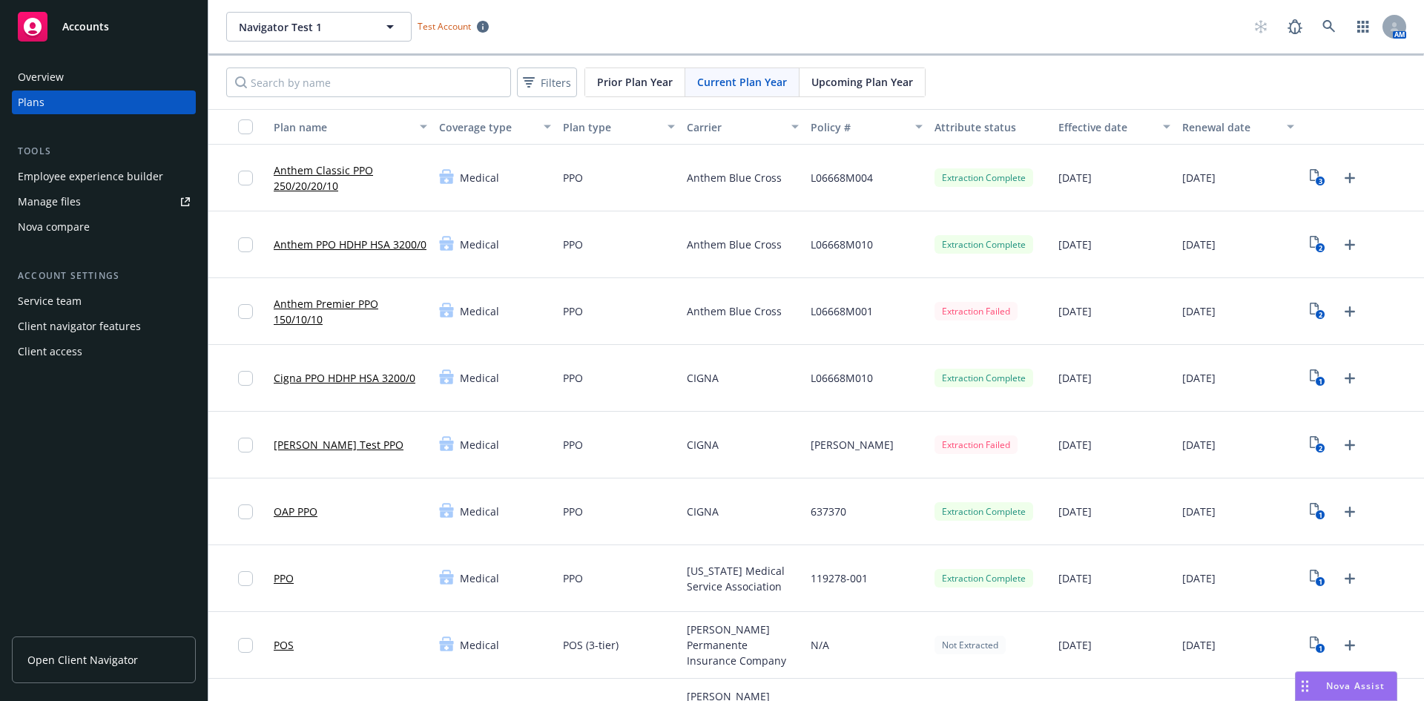
click at [367, 303] on link "Anthem Premier PPO 150/10/10" at bounding box center [351, 311] width 154 height 31
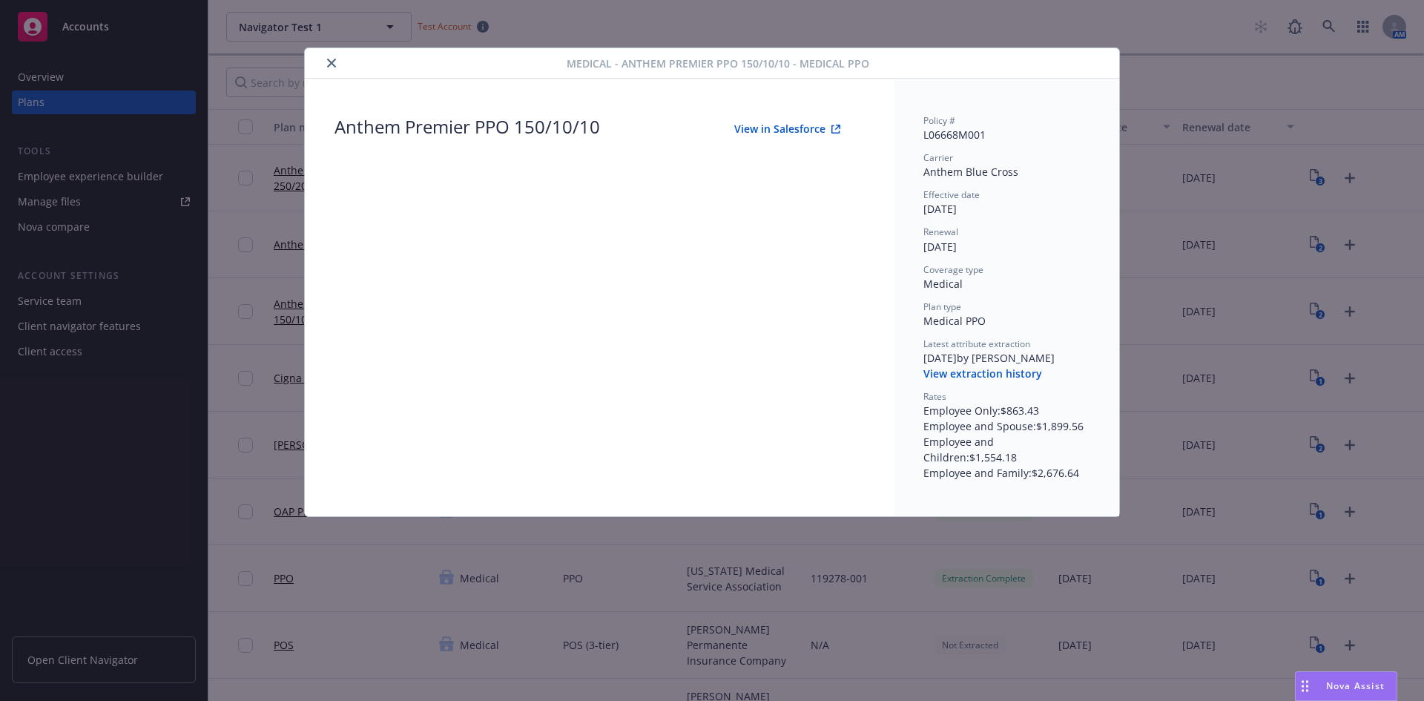
drag, startPoint x: 335, startPoint y: 62, endPoint x: 561, endPoint y: 211, distance: 272.0
click at [334, 61] on icon "close" at bounding box center [331, 63] width 9 height 9
